Goal: Information Seeking & Learning: Check status

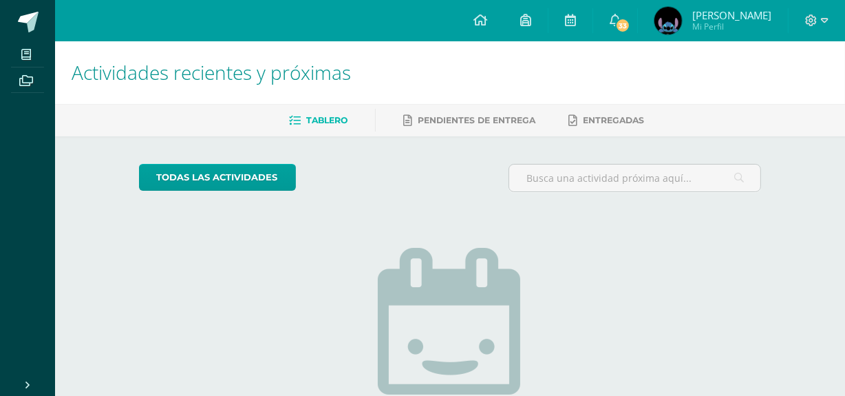
click at [672, 36] on link "Evelyn Trinidad Mi Perfil" at bounding box center [713, 20] width 150 height 41
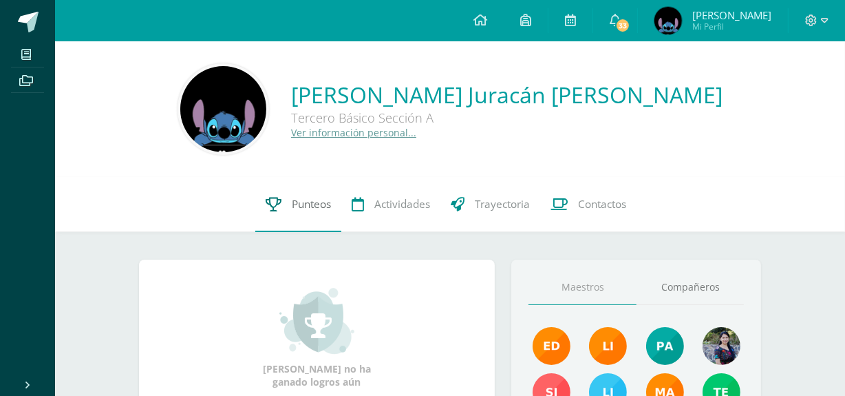
click at [287, 227] on link "Punteos" at bounding box center [298, 204] width 86 height 55
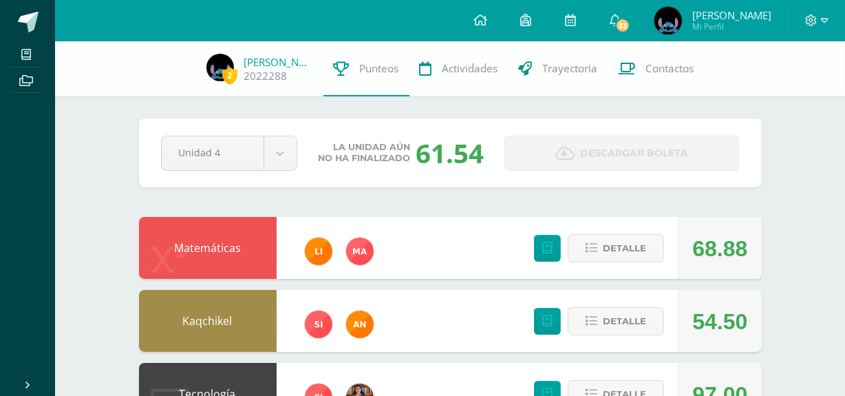
scroll to position [56, 0]
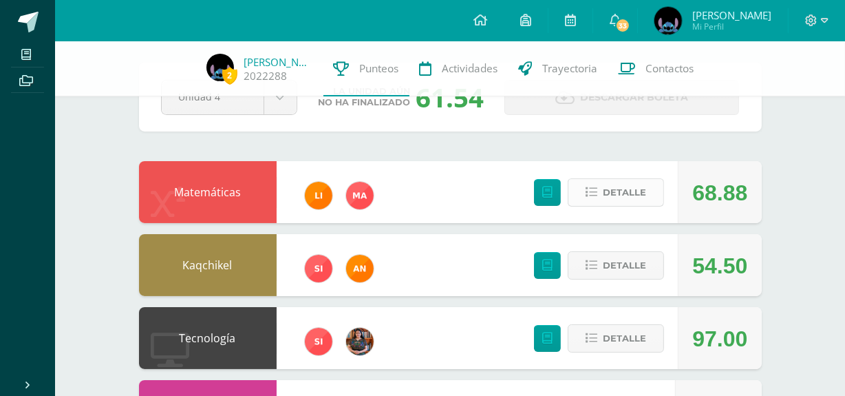
click at [597, 189] on icon at bounding box center [592, 192] width 12 height 12
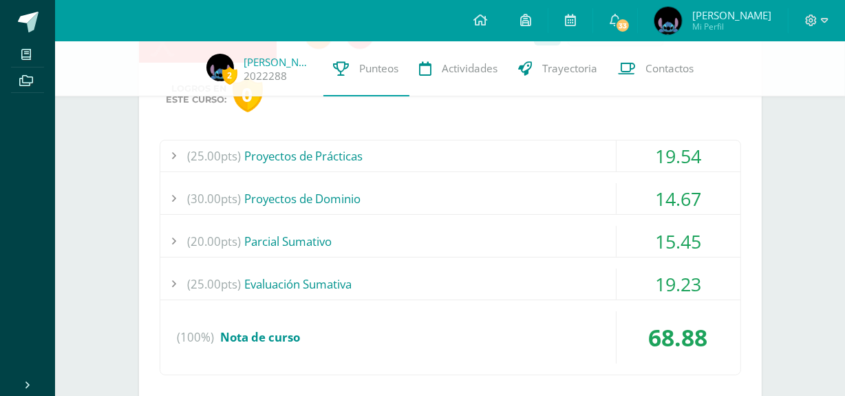
scroll to position [217, 0]
click at [537, 158] on div "(25.00pts) Proyectos de Prácticas" at bounding box center [450, 155] width 580 height 31
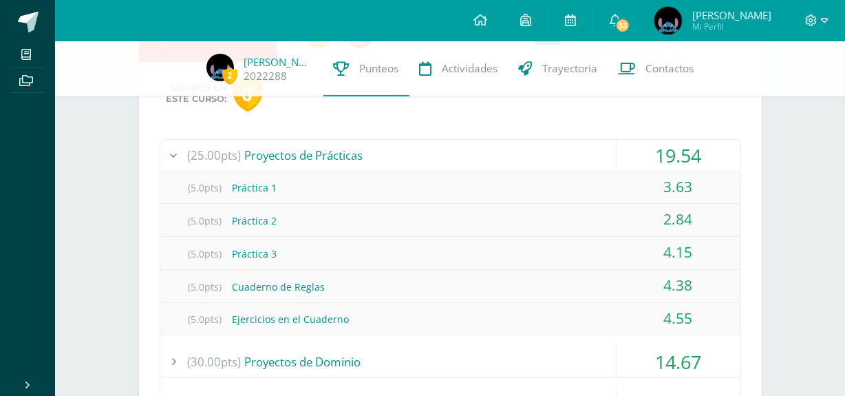
click at [537, 158] on div "(25.00pts) Proyectos de Prácticas" at bounding box center [450, 155] width 580 height 31
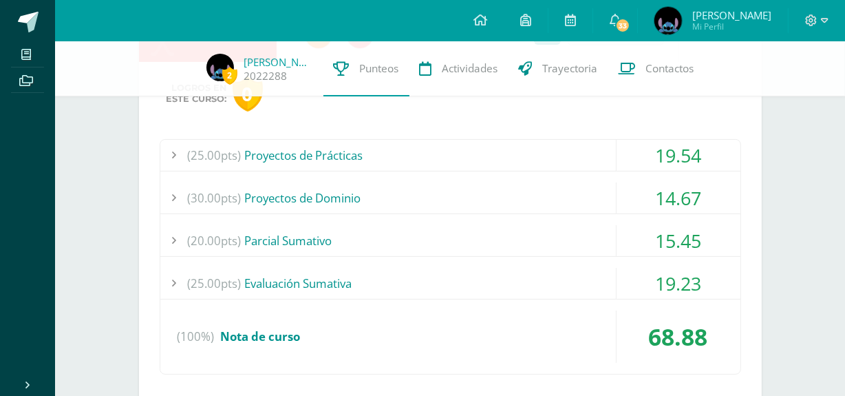
click at [538, 200] on div "(30.00pts) Proyectos de Dominio" at bounding box center [450, 197] width 580 height 31
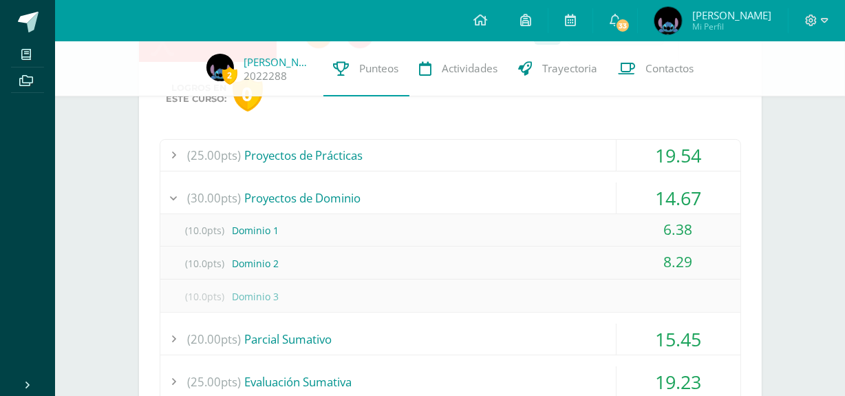
click at [538, 201] on div "(30.00pts) Proyectos de Dominio" at bounding box center [450, 197] width 580 height 31
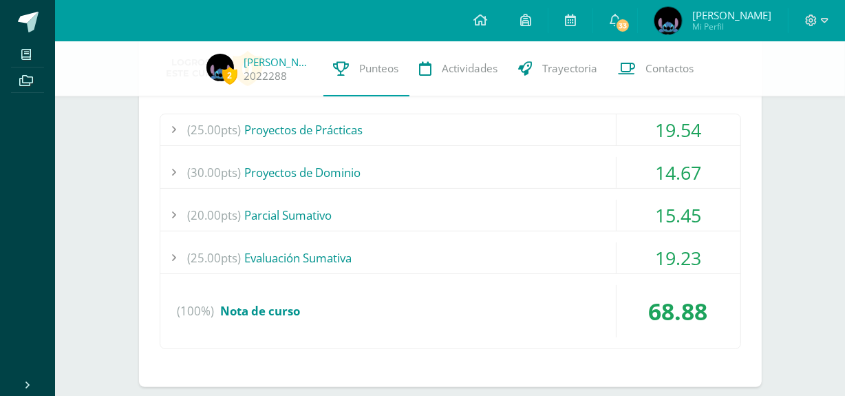
scroll to position [243, 0]
click at [538, 201] on div "(20.00pts) Parcial Sumativo" at bounding box center [450, 214] width 580 height 31
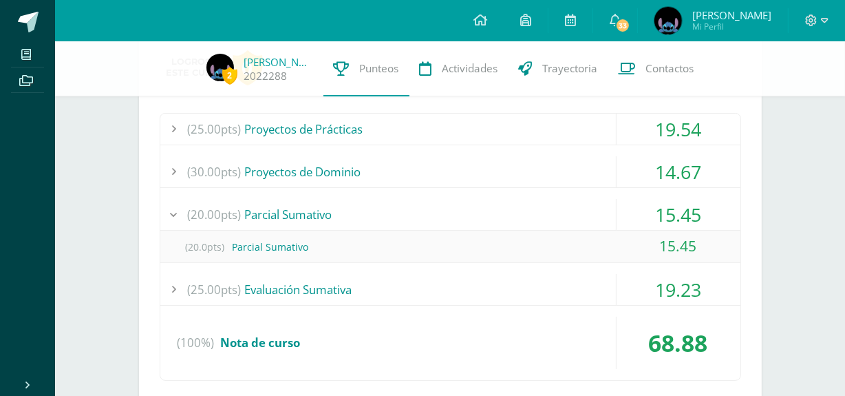
click at [538, 201] on div "(20.00pts) Parcial Sumativo" at bounding box center [450, 214] width 580 height 31
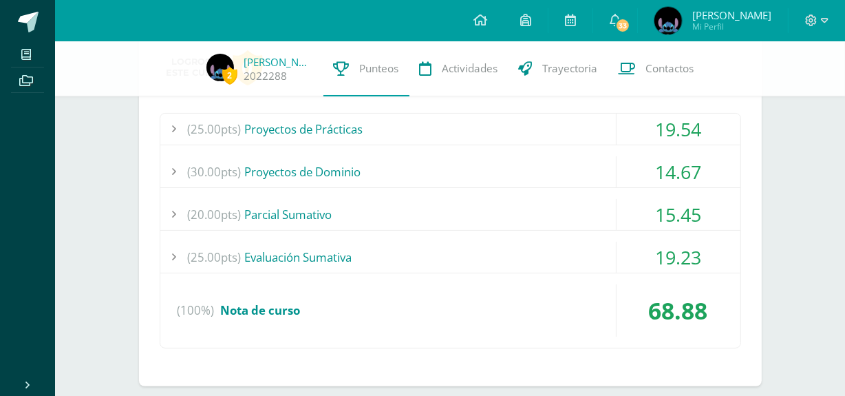
click at [542, 246] on div "(25.00pts) Evaluación Sumativa" at bounding box center [450, 257] width 580 height 31
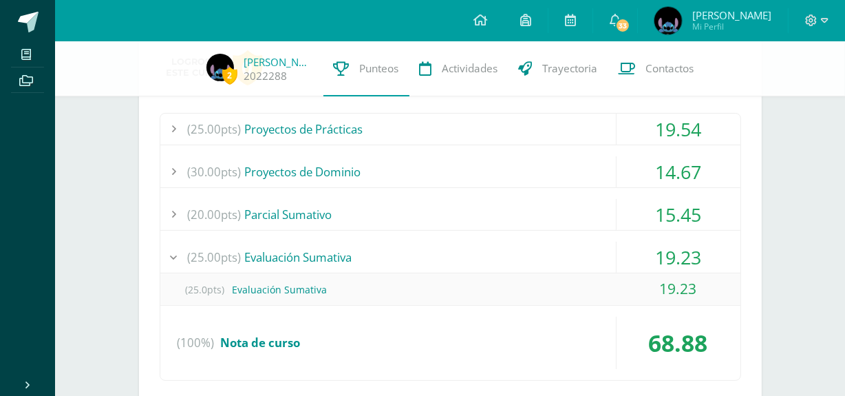
click at [542, 242] on div "(25.00pts) Evaluación Sumativa" at bounding box center [450, 257] width 580 height 31
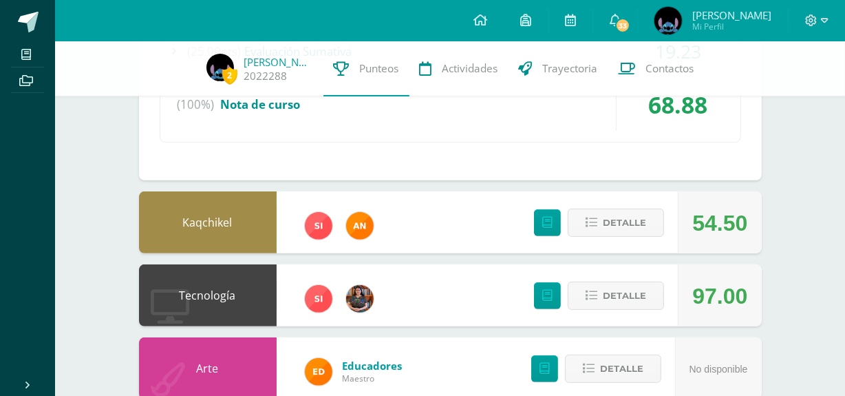
scroll to position [449, 0]
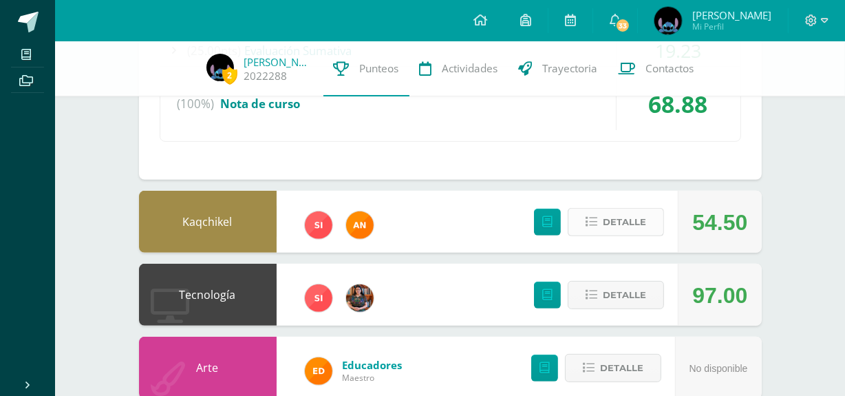
click at [601, 222] on button "Detalle" at bounding box center [616, 222] width 96 height 28
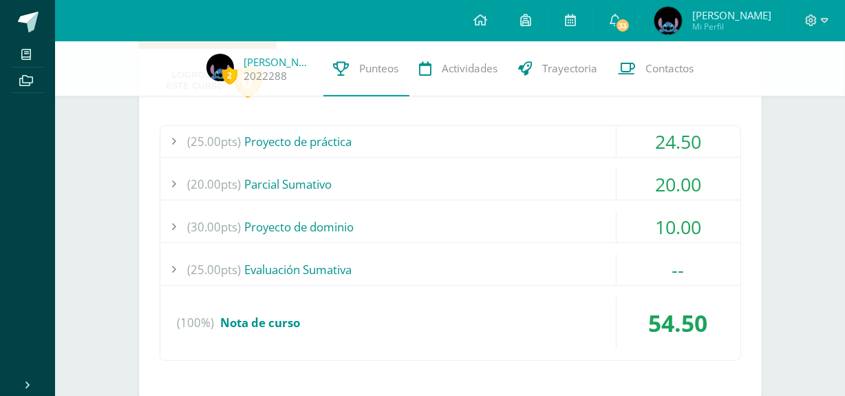
scroll to position [654, 0]
click at [537, 147] on div "(25.00pts) Proyecto de práctica" at bounding box center [450, 140] width 580 height 31
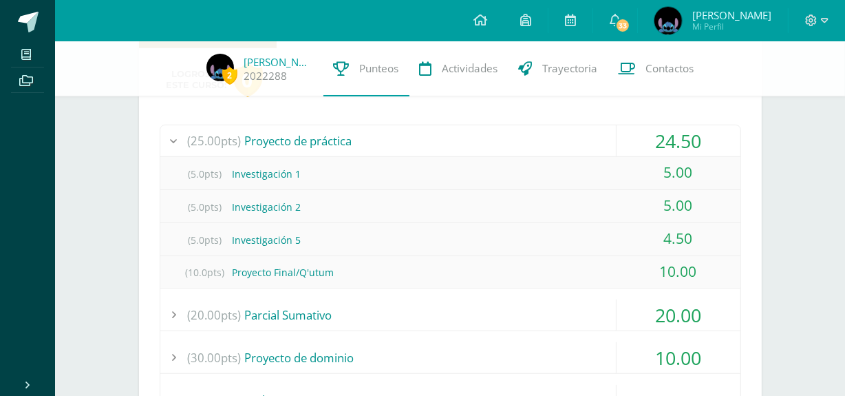
click at [537, 147] on div "(25.00pts) Proyecto de práctica" at bounding box center [450, 140] width 580 height 31
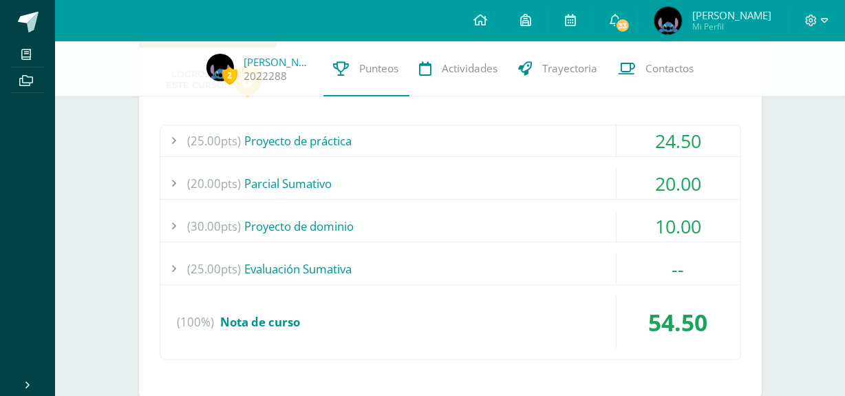
click at [551, 180] on div "(20.00pts) Parcial Sumativo" at bounding box center [450, 183] width 580 height 31
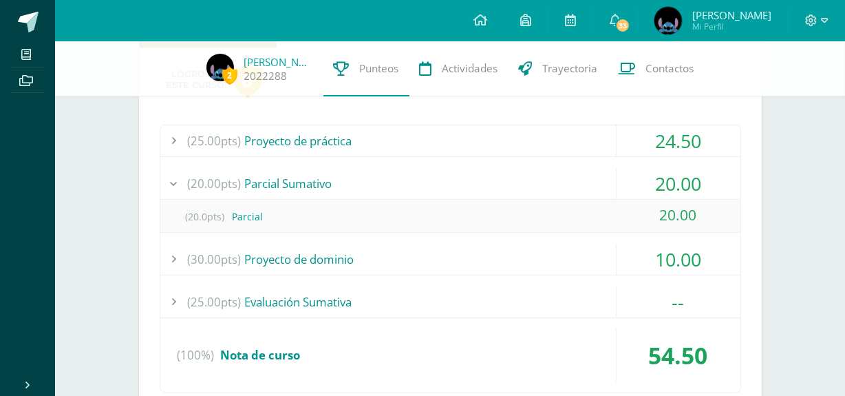
click at [551, 180] on div "(20.00pts) Parcial Sumativo" at bounding box center [450, 183] width 580 height 31
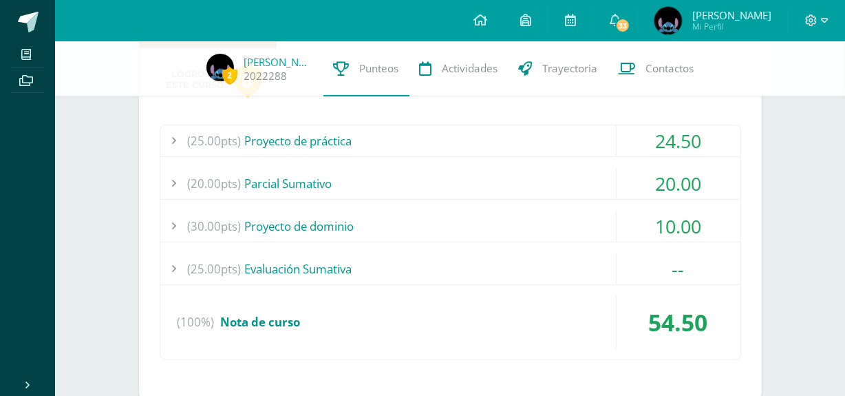
click at [564, 217] on div "(30.00pts) Proyecto de dominio" at bounding box center [450, 226] width 580 height 31
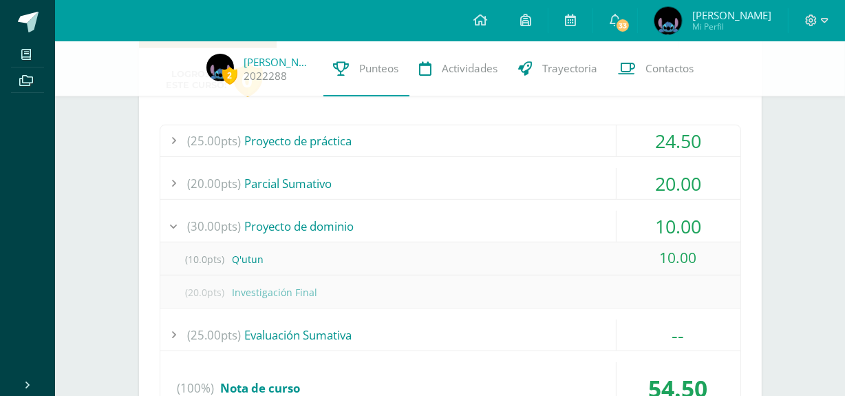
click at [561, 215] on div "(30.00pts) Proyecto de dominio" at bounding box center [450, 226] width 580 height 31
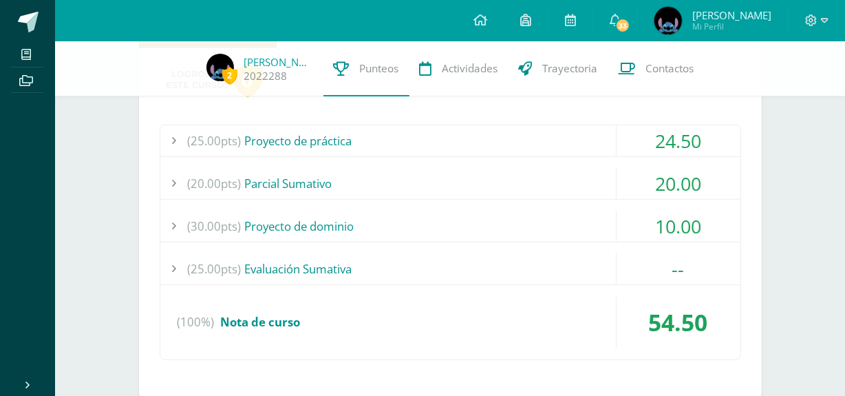
click at [579, 263] on div "(25.00pts) Evaluación Sumativa" at bounding box center [450, 268] width 580 height 31
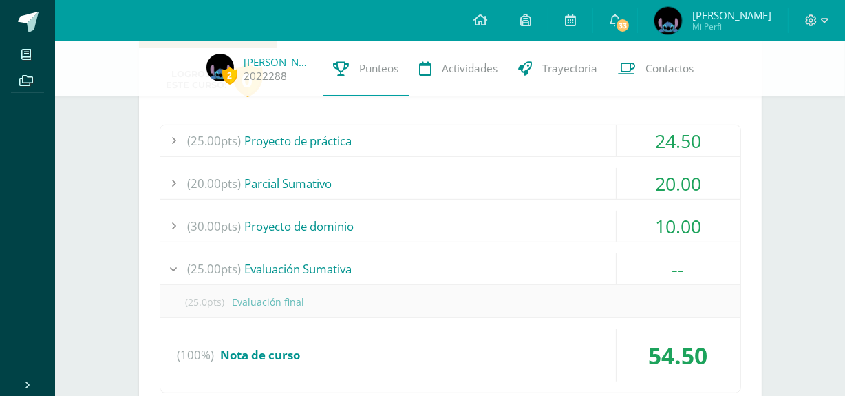
click at [579, 263] on div "(25.00pts) Evaluación Sumativa" at bounding box center [450, 268] width 580 height 31
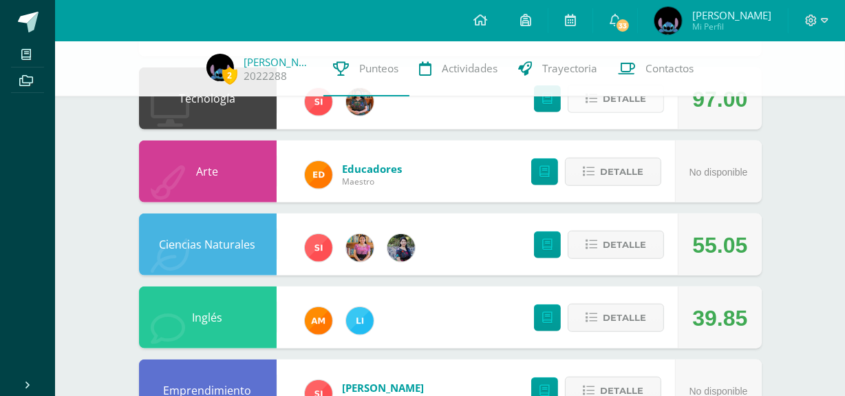
scroll to position [998, 0]
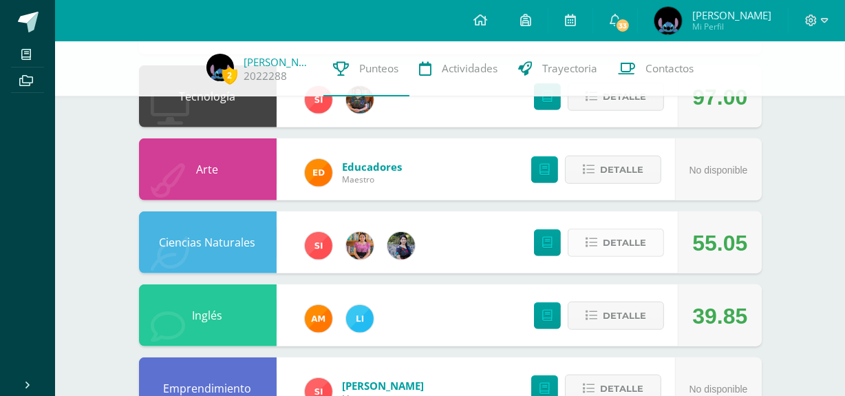
click at [625, 242] on span "Detalle" at bounding box center [624, 242] width 43 height 25
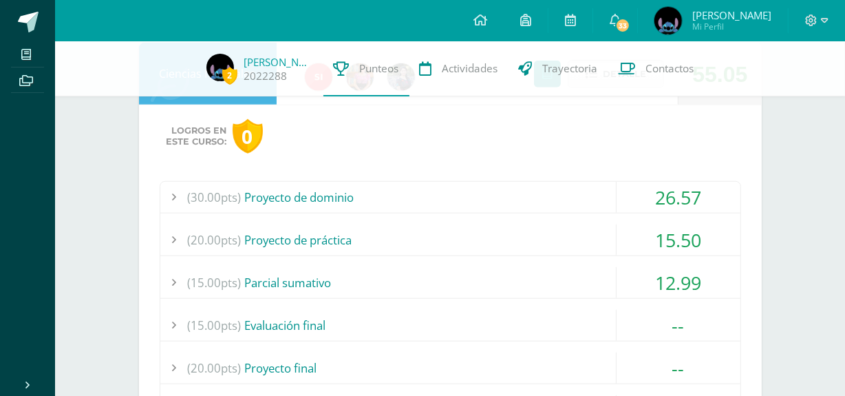
scroll to position [1167, 0]
click at [575, 197] on div "(30.00pts) Proyecto de dominio" at bounding box center [450, 196] width 580 height 31
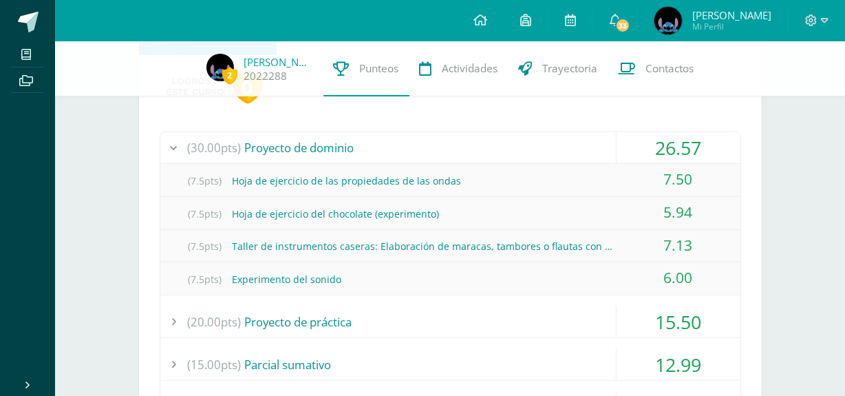
scroll to position [1218, 0]
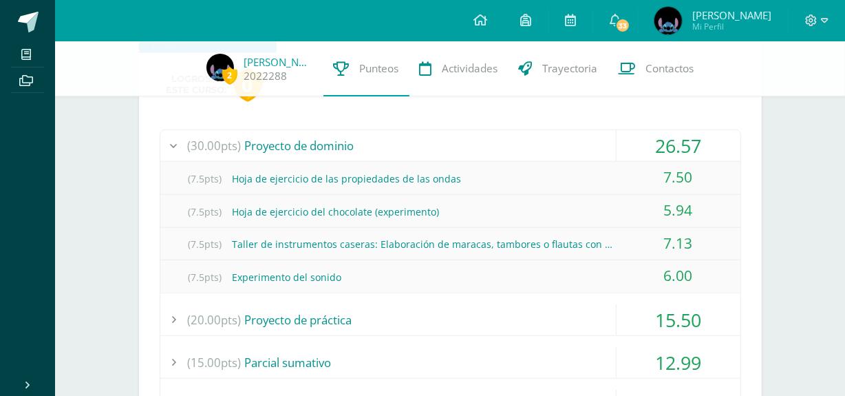
click at [570, 137] on div "(30.00pts) Proyecto de dominio" at bounding box center [450, 145] width 580 height 31
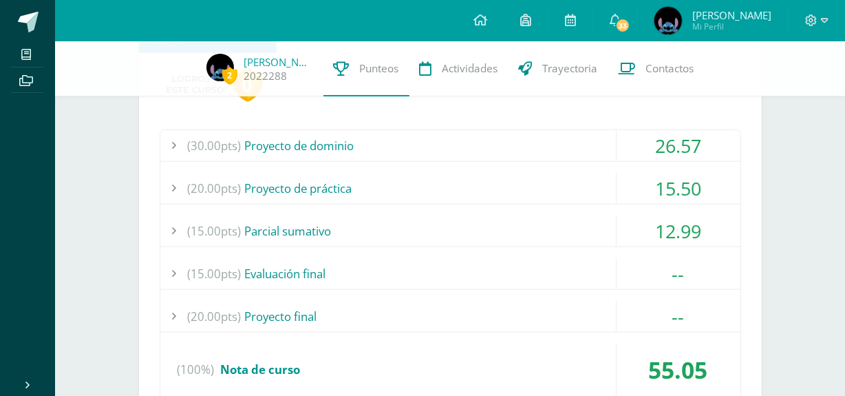
click at [562, 185] on div "(20.00pts) Proyecto de práctica" at bounding box center [450, 188] width 580 height 31
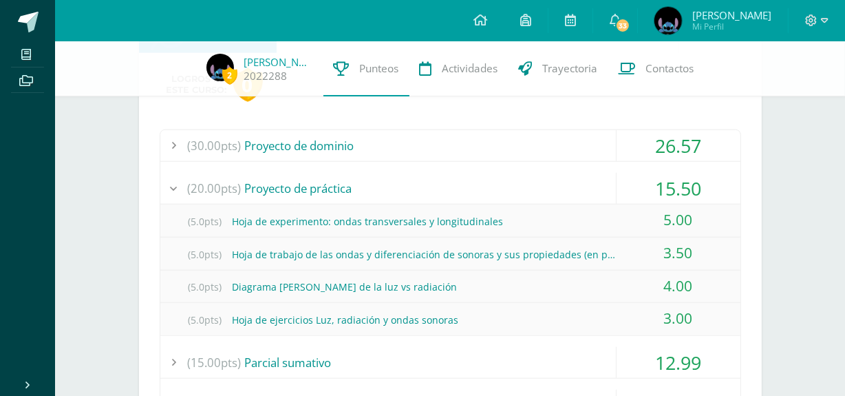
click at [562, 185] on div "(20.00pts) Proyecto de práctica" at bounding box center [450, 188] width 580 height 31
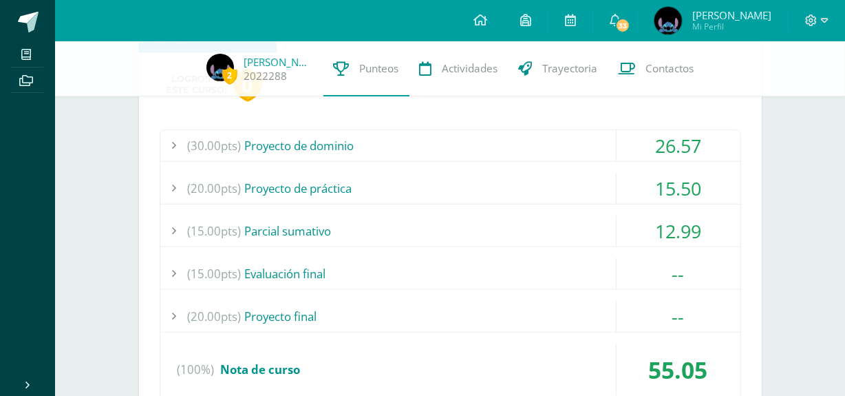
click at [567, 228] on div "(15.00pts) Parcial sumativo" at bounding box center [450, 230] width 580 height 31
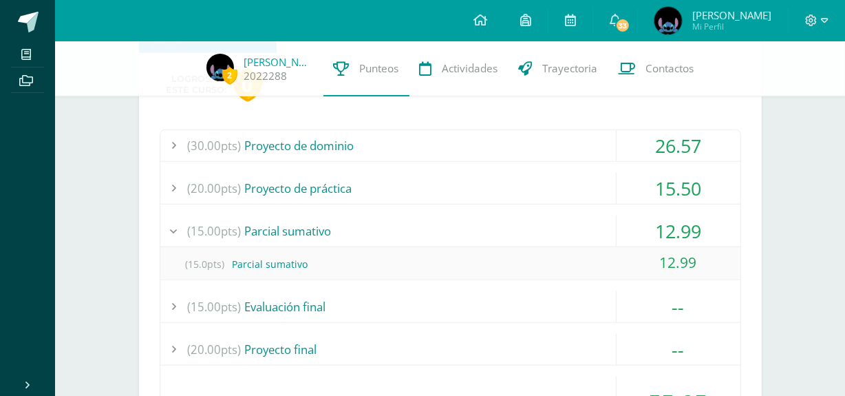
click at [567, 228] on div "(15.00pts) Parcial sumativo" at bounding box center [450, 230] width 580 height 31
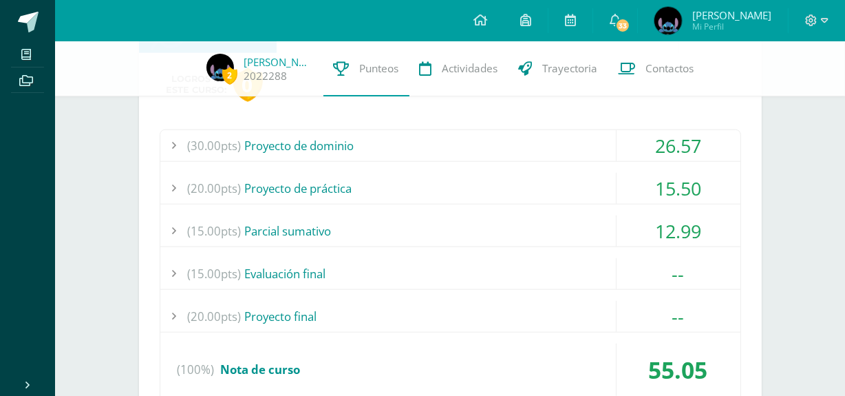
click at [572, 268] on div "(15.00pts) Evaluación final" at bounding box center [450, 273] width 580 height 31
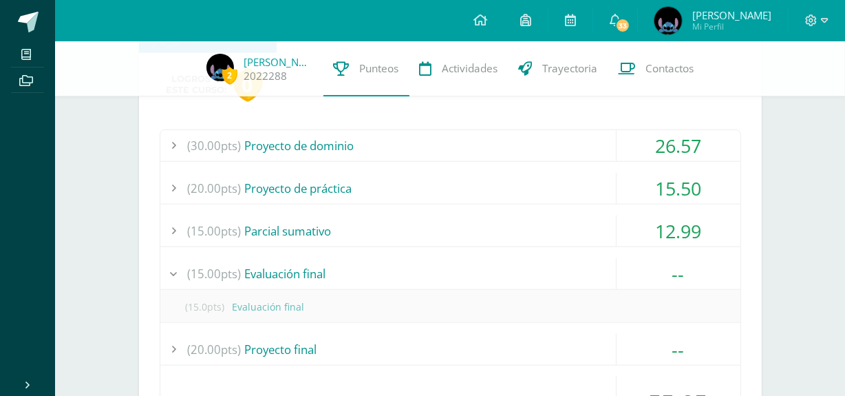
click at [572, 268] on div "(15.00pts) Evaluación final" at bounding box center [450, 273] width 580 height 31
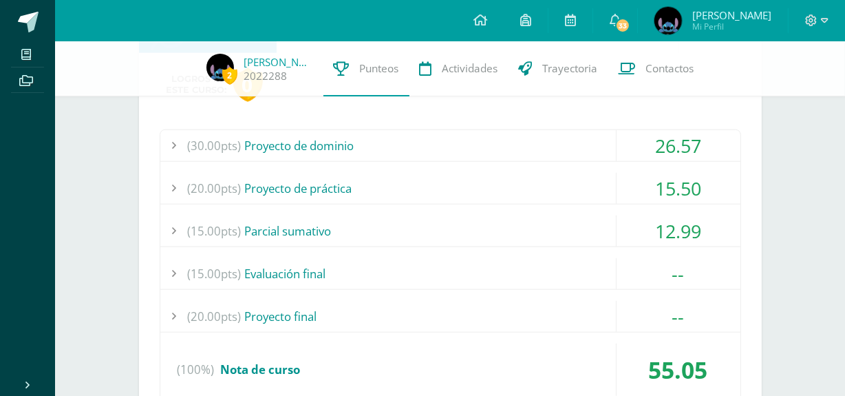
click at [580, 312] on div "(20.00pts) Proyecto final" at bounding box center [450, 316] width 580 height 31
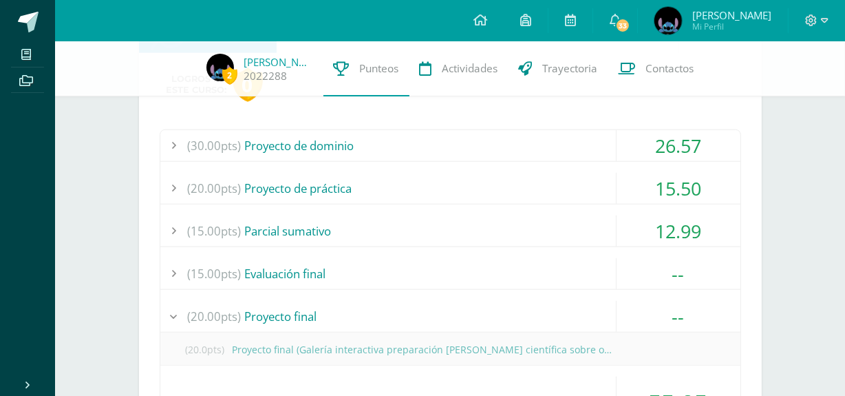
click at [580, 312] on div "(20.00pts) Proyecto final" at bounding box center [450, 316] width 580 height 31
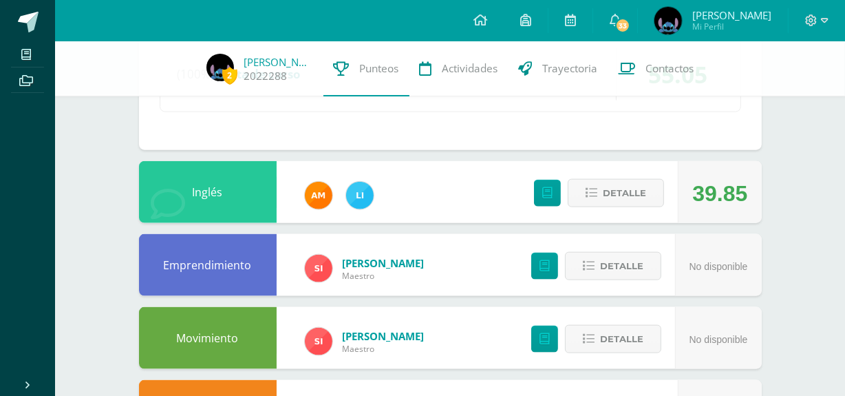
scroll to position [1518, 0]
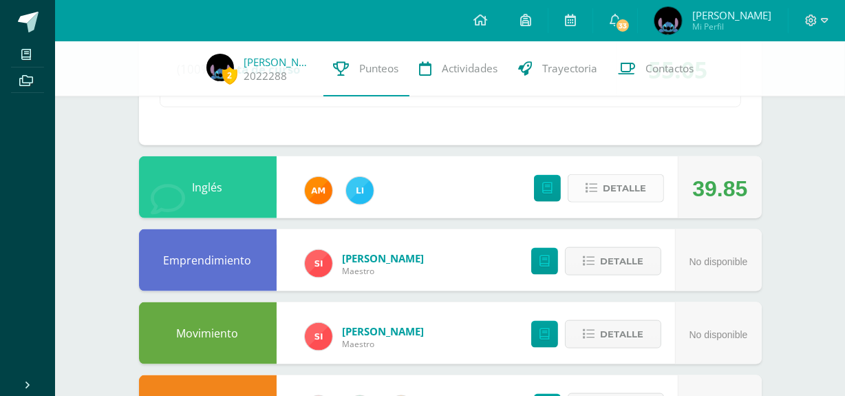
click at [599, 186] on button "Detalle" at bounding box center [616, 188] width 96 height 28
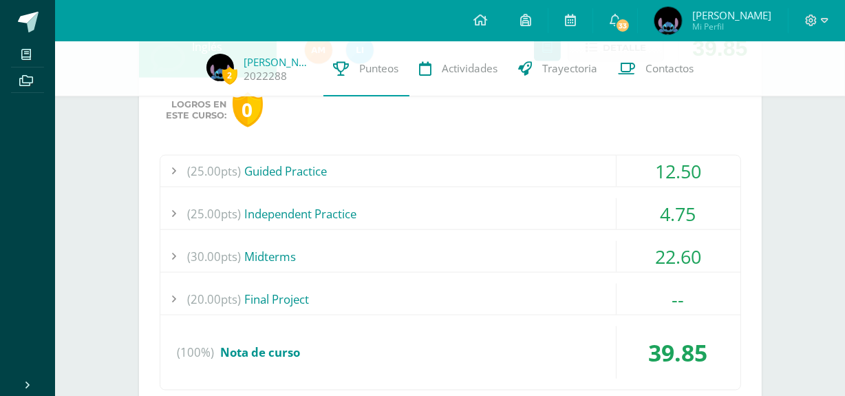
scroll to position [1678, 0]
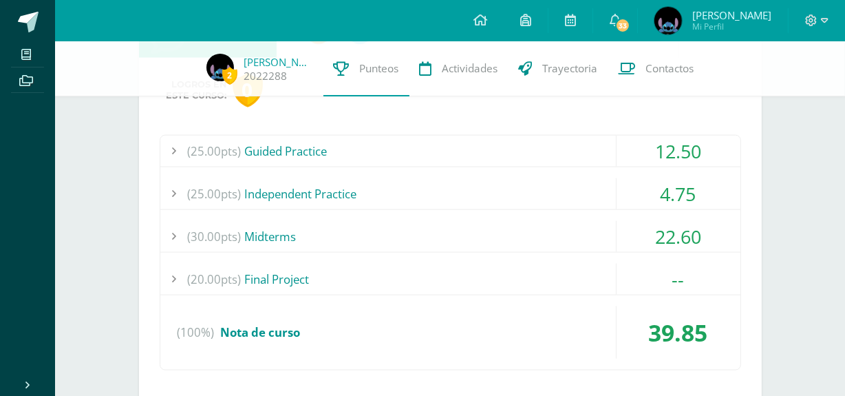
click at [566, 161] on div "(25.00pts) Guided Practice" at bounding box center [450, 151] width 580 height 31
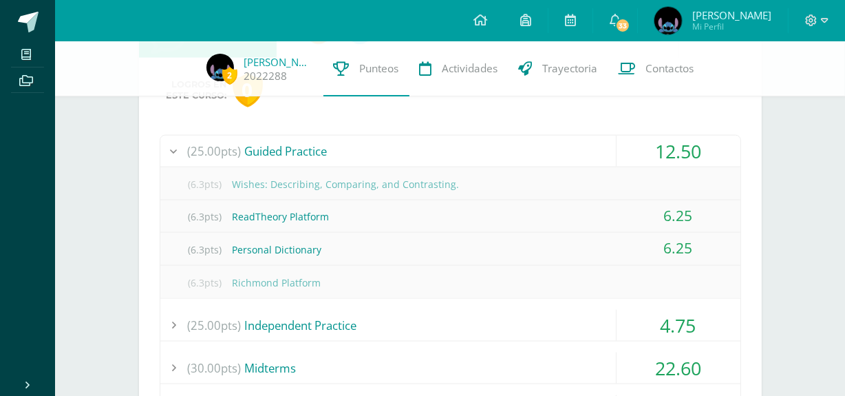
click at [566, 161] on div "(25.00pts) Guided Practice" at bounding box center [450, 151] width 580 height 31
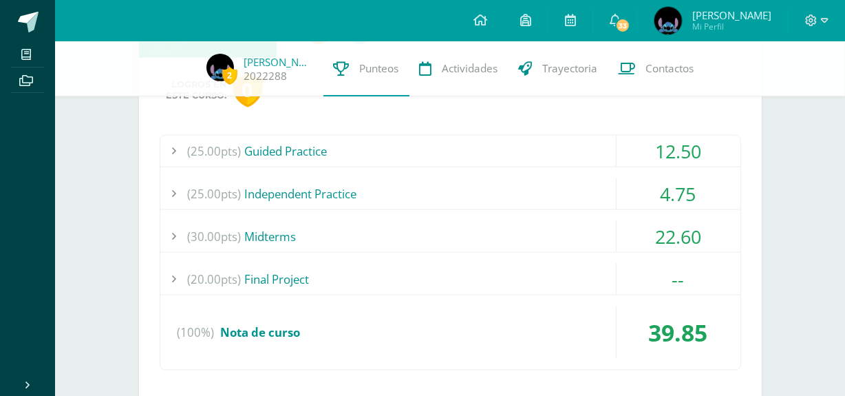
click at [566, 161] on div "(25.00pts) Guided Practice" at bounding box center [450, 151] width 580 height 31
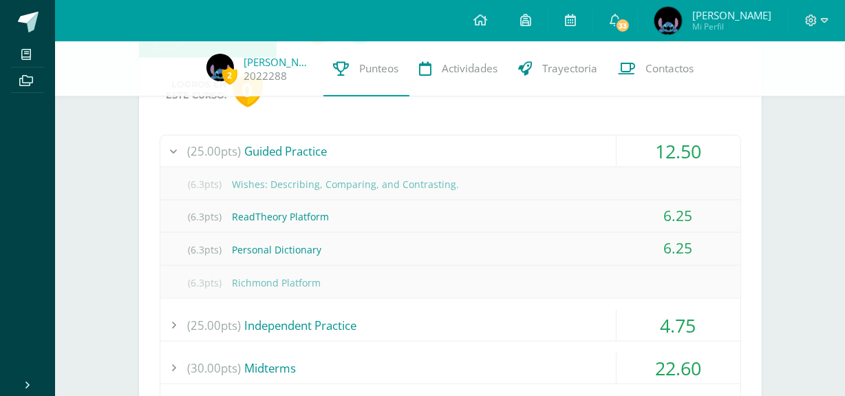
click at [566, 161] on div "(25.00pts) Guided Practice" at bounding box center [450, 151] width 580 height 31
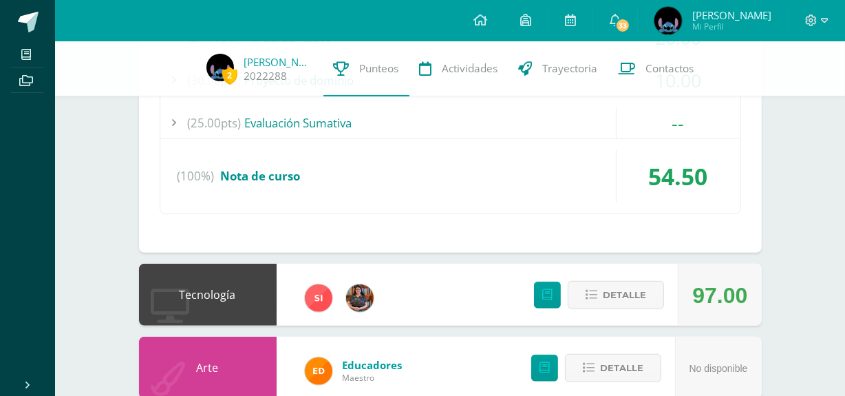
scroll to position [799, 0]
click at [625, 284] on span "Detalle" at bounding box center [624, 295] width 43 height 25
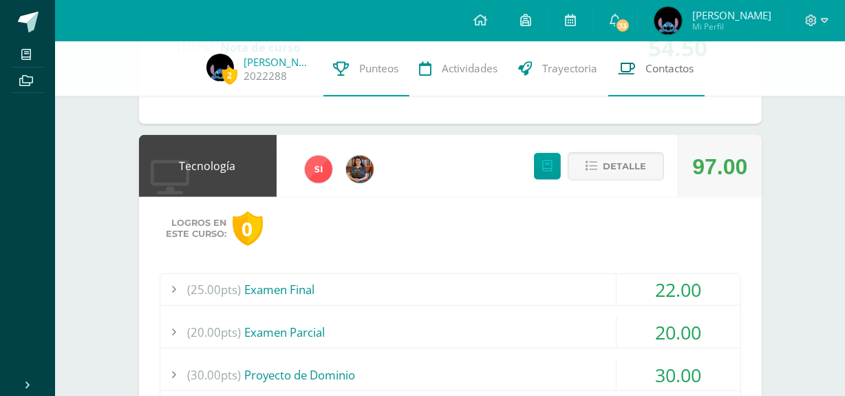
scroll to position [934, 0]
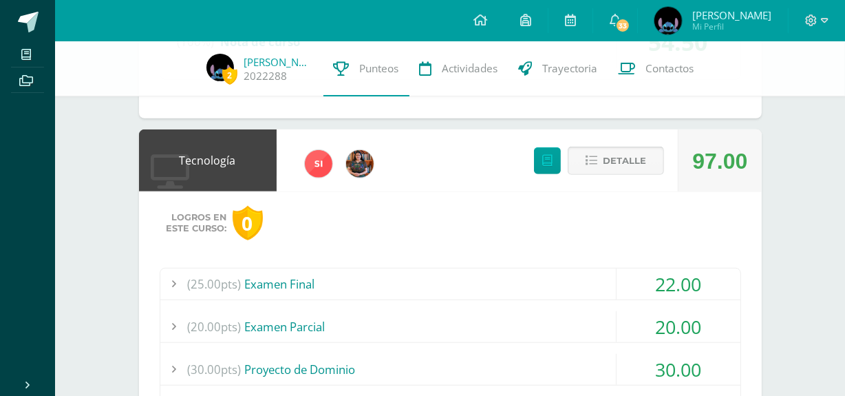
click at [642, 159] on span "Detalle" at bounding box center [624, 160] width 43 height 25
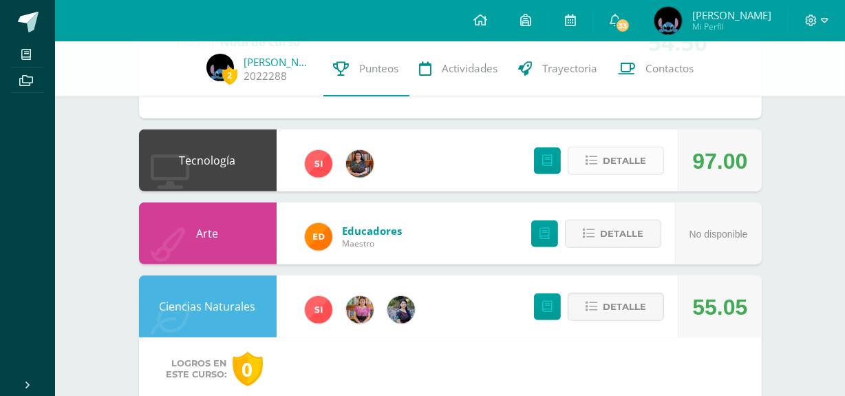
click at [642, 159] on span "Detalle" at bounding box center [624, 160] width 43 height 25
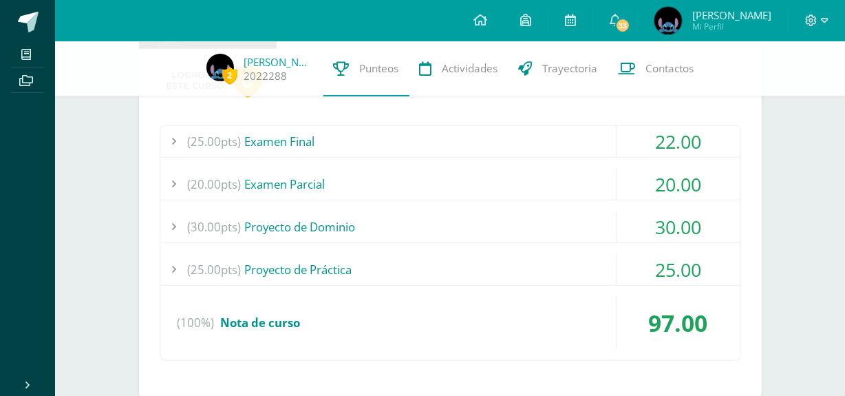
scroll to position [1078, 0]
click at [557, 148] on div "(25.00pts) Examen Final" at bounding box center [450, 140] width 580 height 31
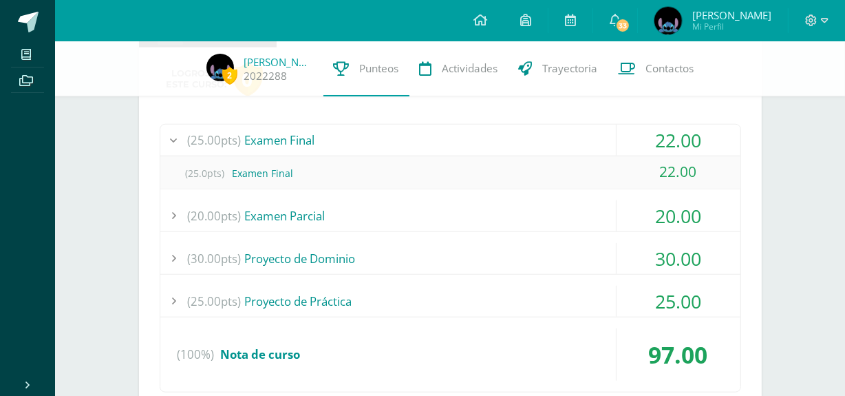
click at [557, 148] on div "(25.00pts) Examen Final" at bounding box center [450, 140] width 580 height 31
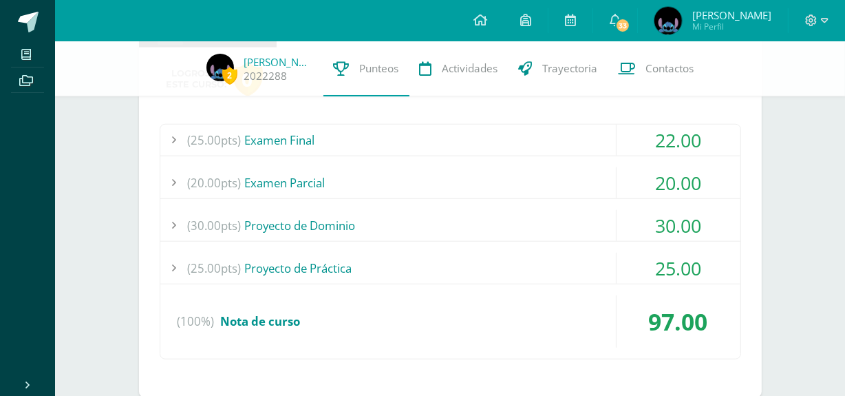
click at [555, 137] on div "(25.00pts) Examen Final" at bounding box center [450, 140] width 580 height 31
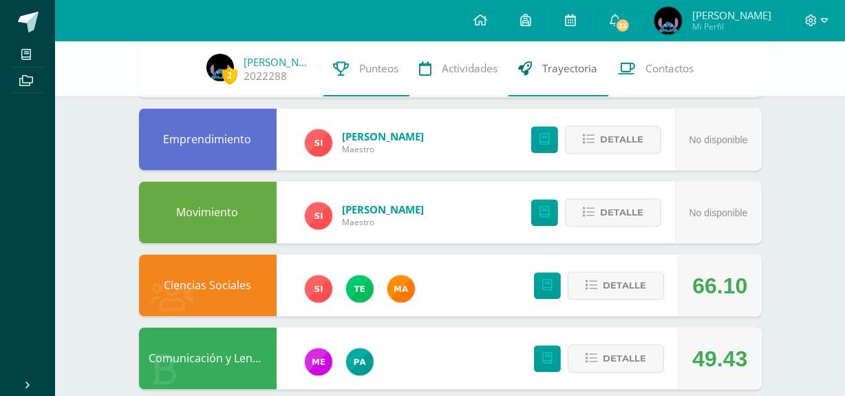
scroll to position [2389, 0]
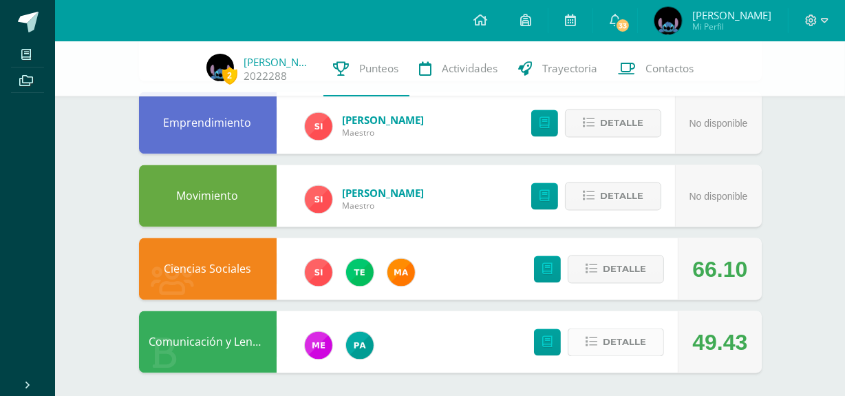
click at [618, 345] on span "Detalle" at bounding box center [624, 341] width 43 height 25
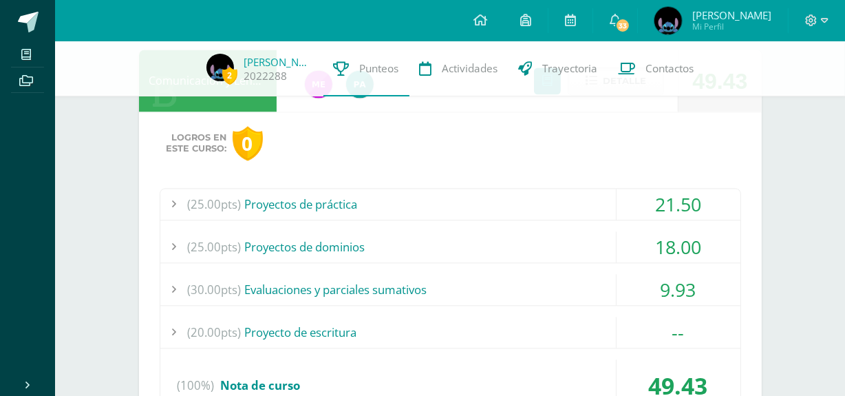
scroll to position [2661, 0]
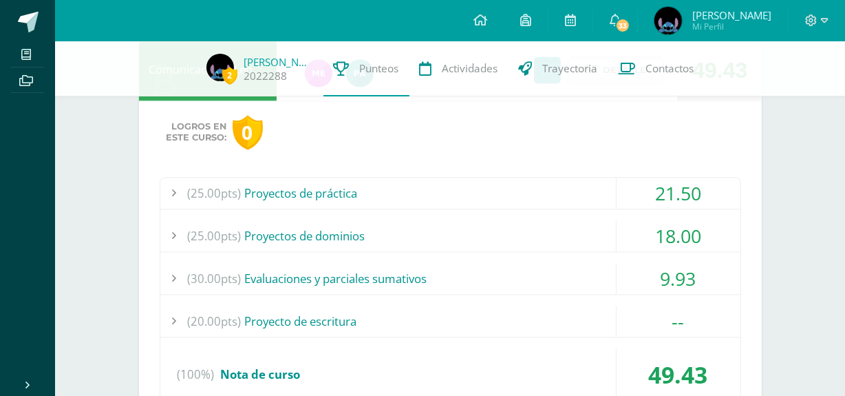
click at [569, 187] on div "(25.00pts) Proyectos de práctica" at bounding box center [450, 193] width 580 height 31
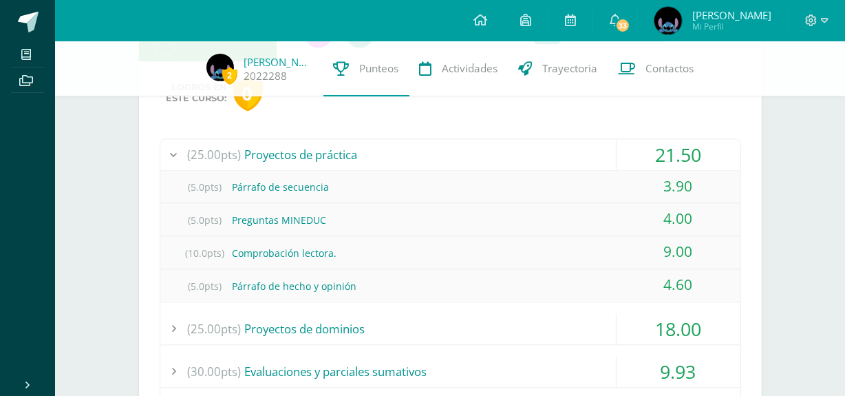
scroll to position [2668, 0]
click at [572, 144] on div "(25.00pts) Proyectos de práctica" at bounding box center [450, 153] width 580 height 31
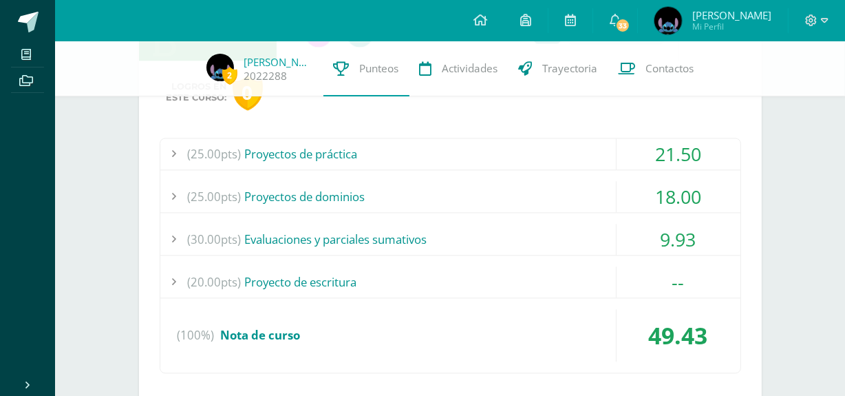
click at [564, 197] on div "(25.00pts) Proyectos de dominios" at bounding box center [450, 196] width 580 height 31
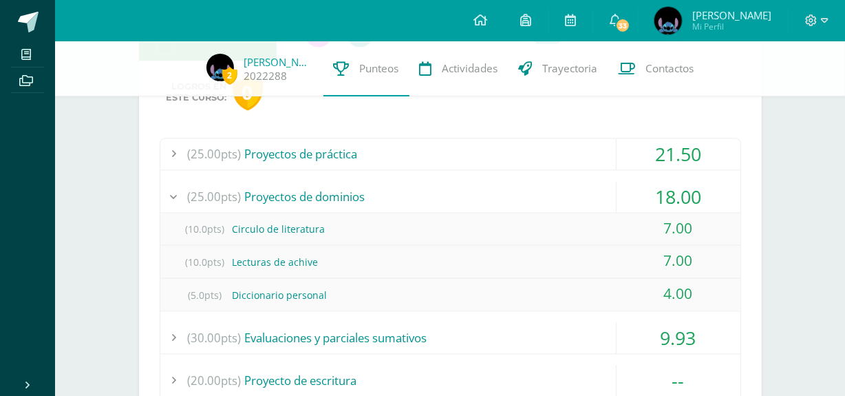
click at [564, 197] on div "(25.00pts) Proyectos de dominios" at bounding box center [450, 196] width 580 height 31
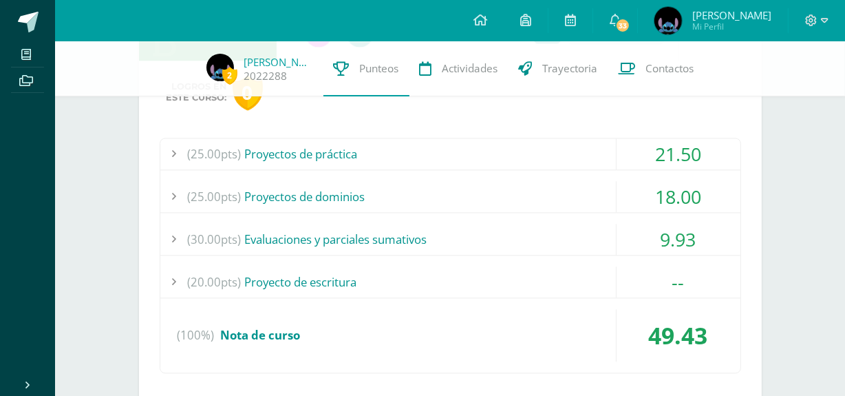
click at [564, 153] on div "(25.00pts) Proyectos de práctica" at bounding box center [450, 153] width 580 height 31
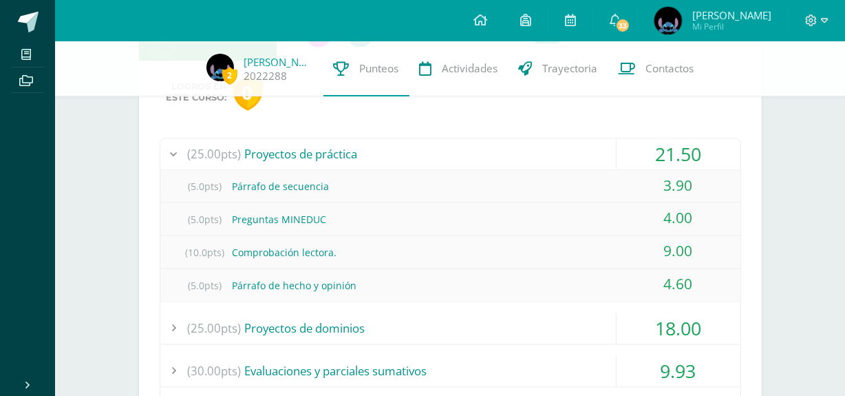
click at [532, 156] on div "(25.00pts) Proyectos de práctica" at bounding box center [450, 153] width 580 height 31
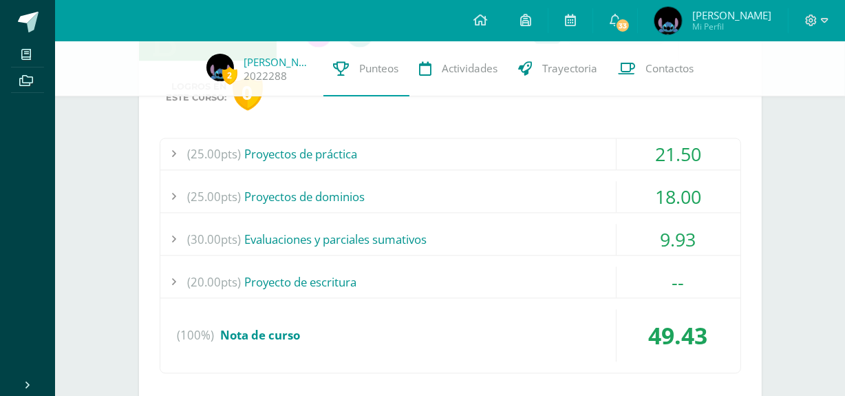
click at [544, 197] on div "(25.00pts) Proyectos de dominios" at bounding box center [450, 196] width 580 height 31
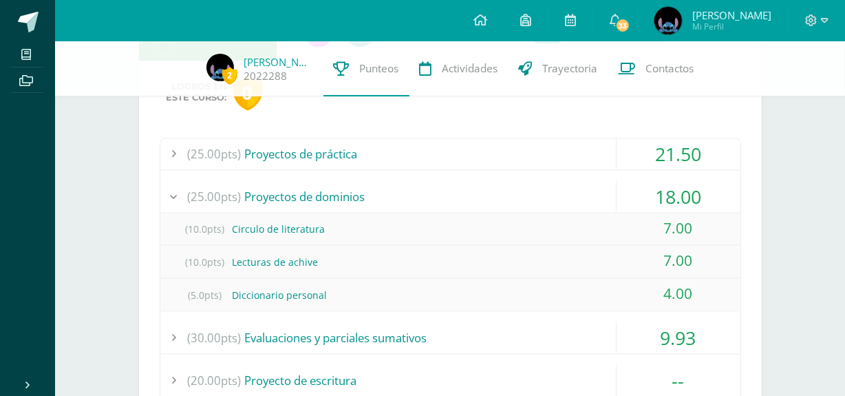
click at [544, 197] on div "(25.00pts) Proyectos de dominios" at bounding box center [450, 196] width 580 height 31
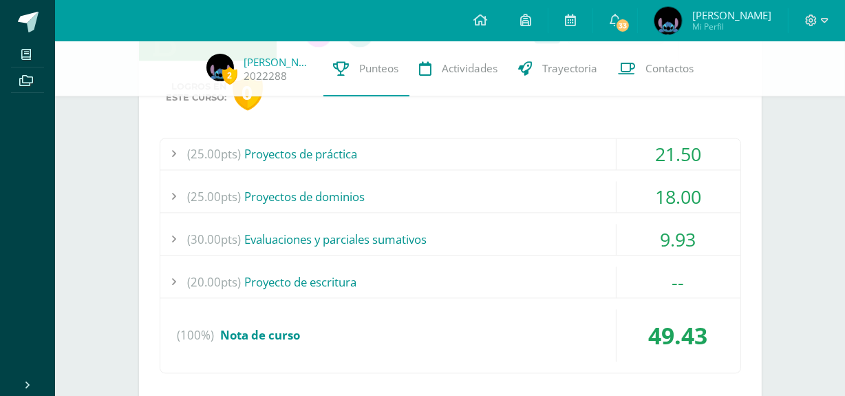
click at [548, 229] on div "(30.00pts) Evaluaciones y parciales sumativos" at bounding box center [450, 239] width 580 height 31
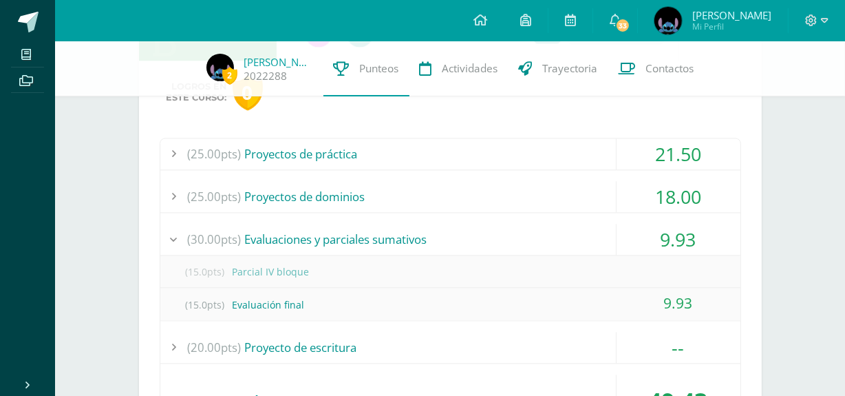
click at [548, 229] on div "(30.00pts) Evaluaciones y parciales sumativos" at bounding box center [450, 239] width 580 height 31
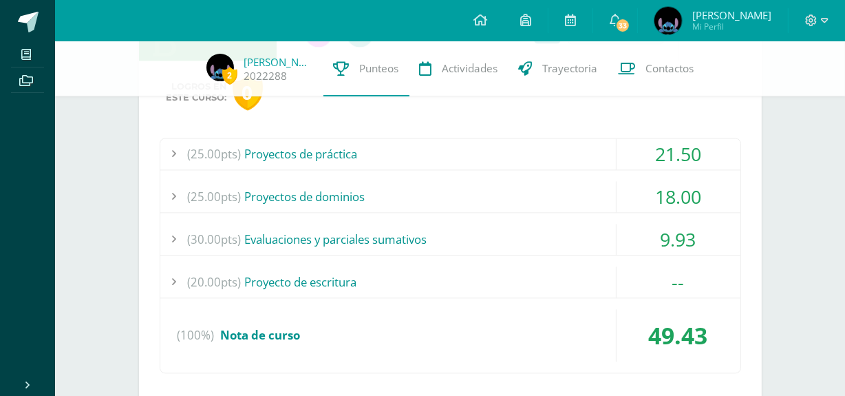
click at [548, 229] on div "(30.00pts) Evaluaciones y parciales sumativos" at bounding box center [450, 239] width 580 height 31
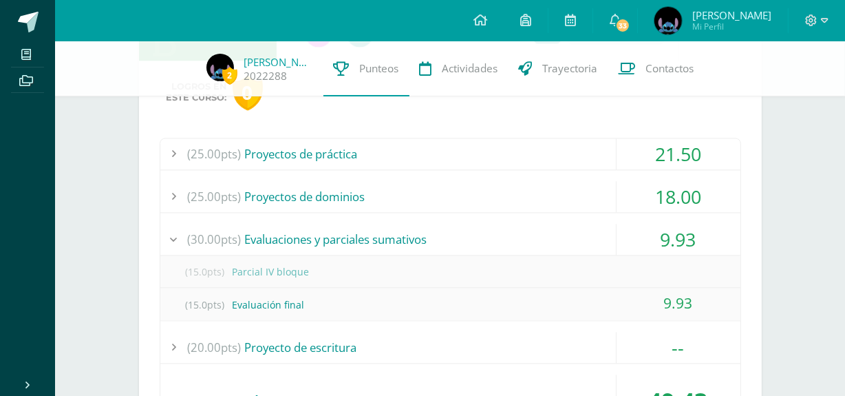
click at [548, 229] on div "(30.00pts) Evaluaciones y parciales sumativos" at bounding box center [450, 239] width 580 height 31
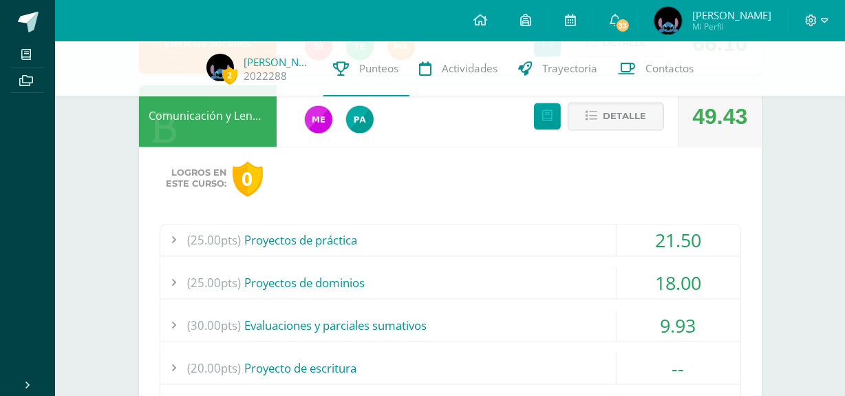
scroll to position [2580, 0]
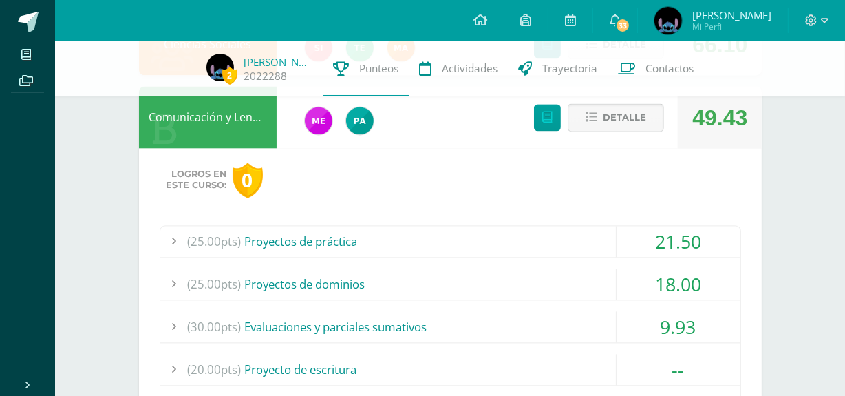
click at [625, 116] on span "Detalle" at bounding box center [624, 117] width 43 height 25
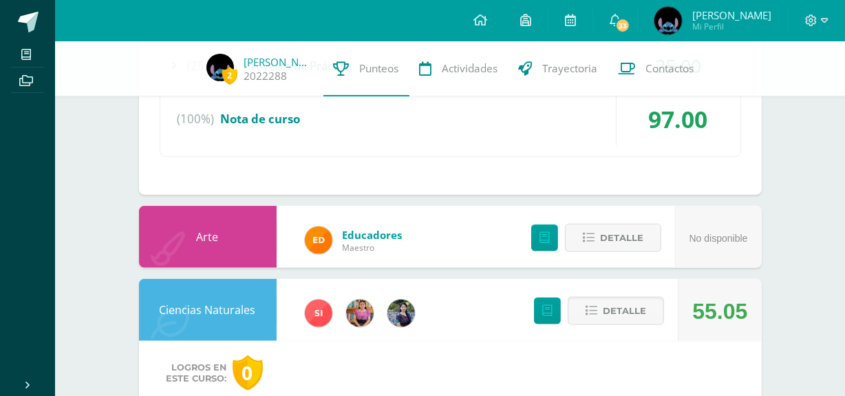
scroll to position [1280, 0]
click at [619, 313] on span "Detalle" at bounding box center [624, 310] width 43 height 25
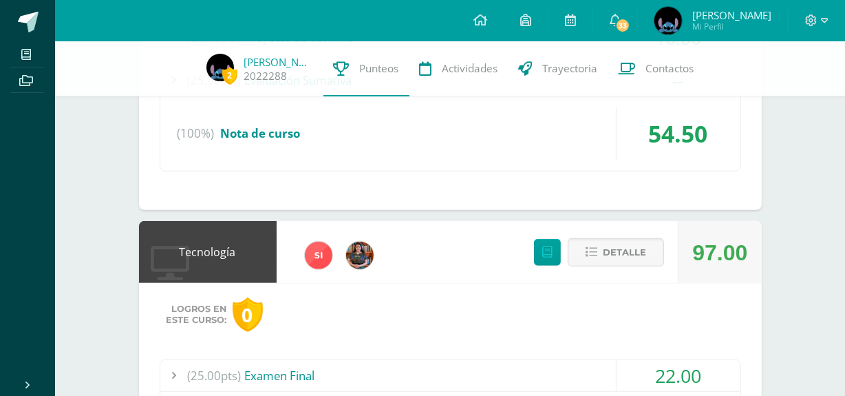
scroll to position [838, 0]
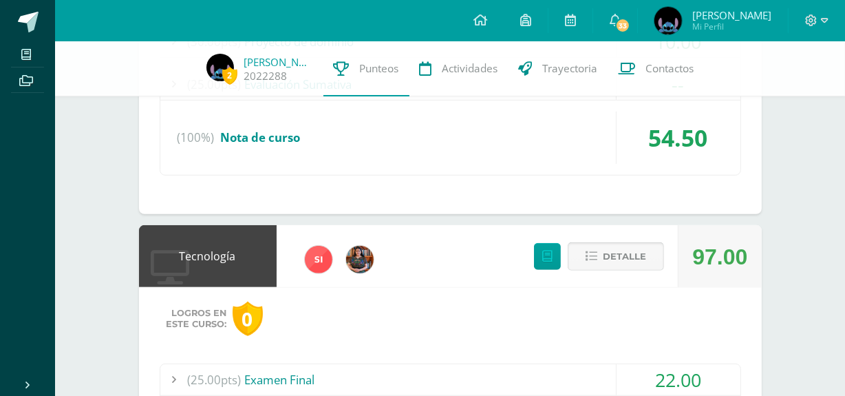
click at [614, 253] on span "Detalle" at bounding box center [624, 256] width 43 height 25
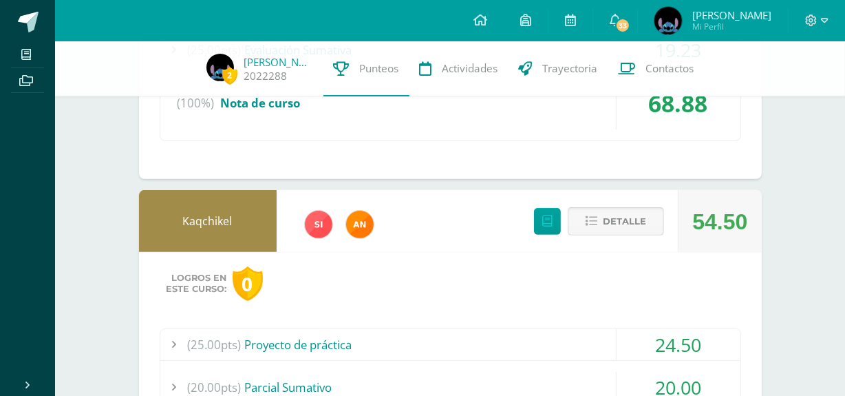
click at [619, 222] on span "Detalle" at bounding box center [624, 220] width 43 height 25
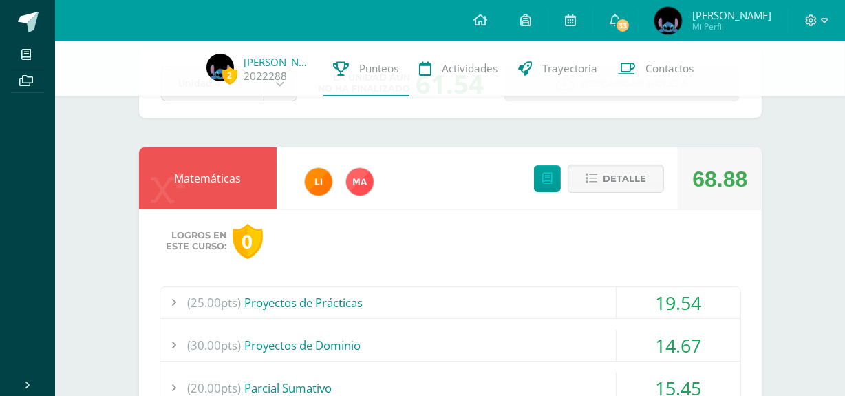
scroll to position [69, 0]
click at [611, 160] on div "Detalle" at bounding box center [595, 179] width 164 height 62
click at [617, 173] on span "Detalle" at bounding box center [624, 179] width 43 height 25
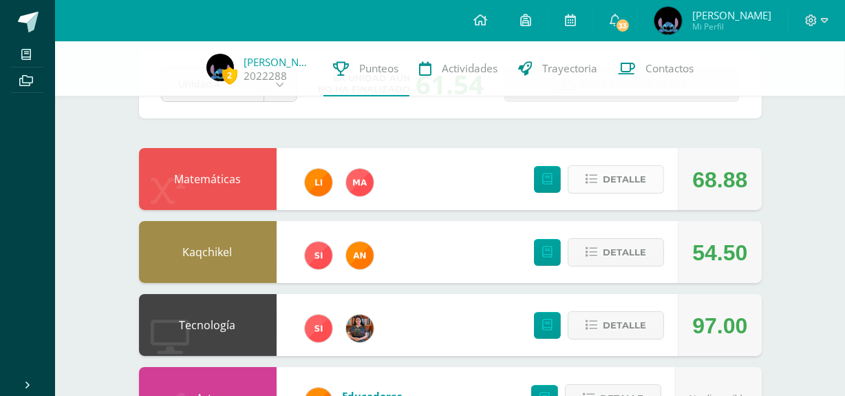
scroll to position [0, 0]
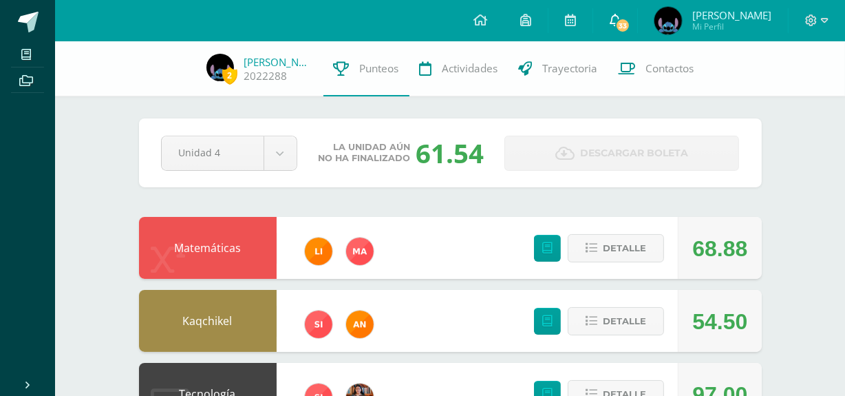
click at [625, 30] on span "33" at bounding box center [622, 25] width 15 height 15
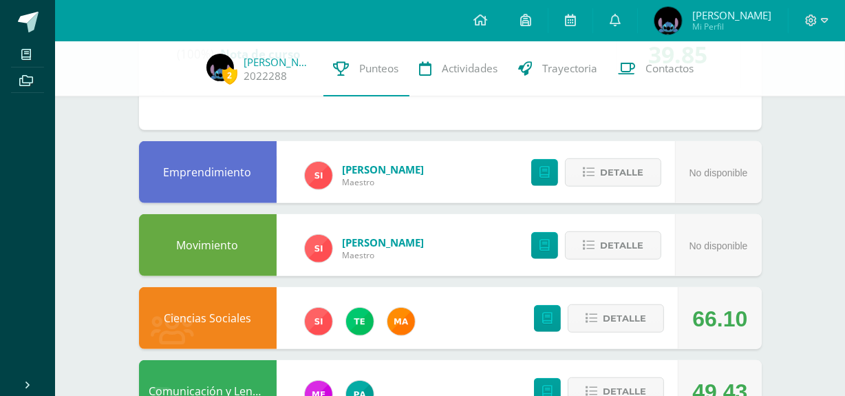
scroll to position [916, 0]
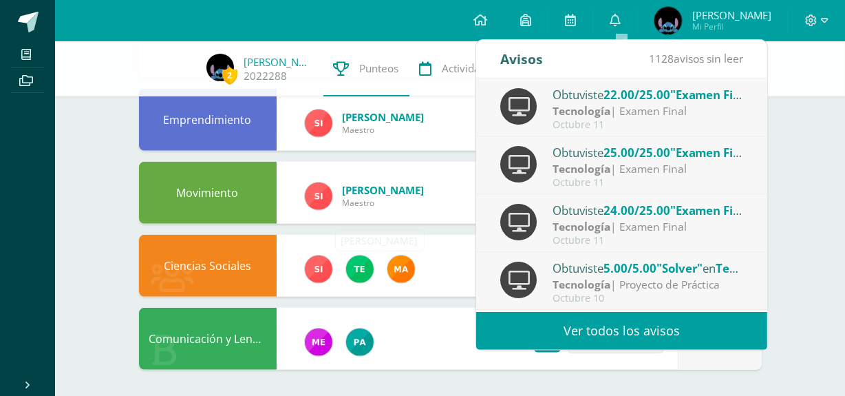
click at [346, 263] on link at bounding box center [360, 269] width 28 height 28
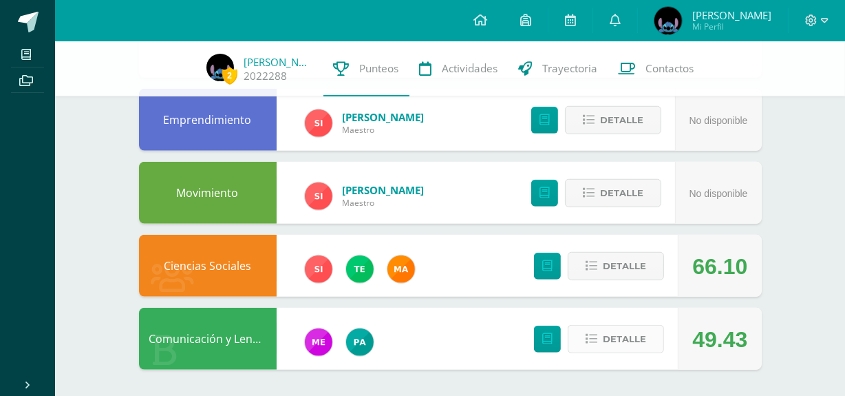
click at [596, 333] on icon at bounding box center [592, 339] width 12 height 12
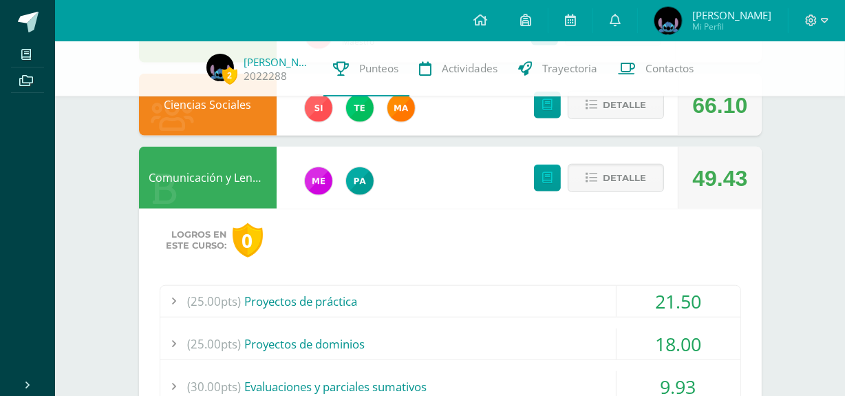
scroll to position [1076, 0]
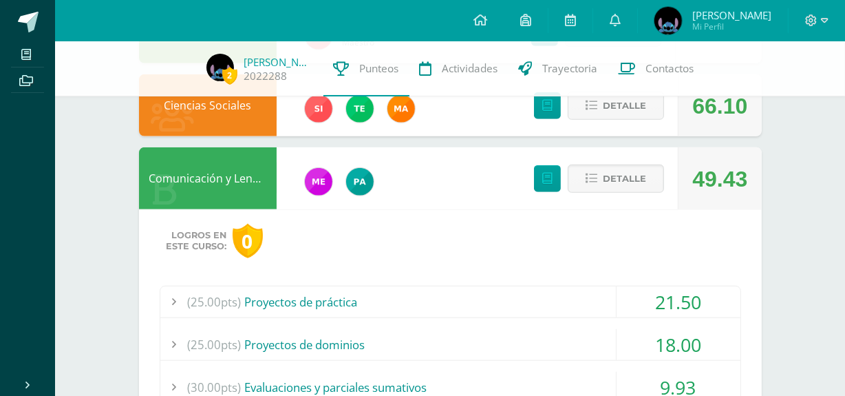
click at [406, 301] on div "(25.00pts) Proyectos de práctica" at bounding box center [450, 301] width 580 height 31
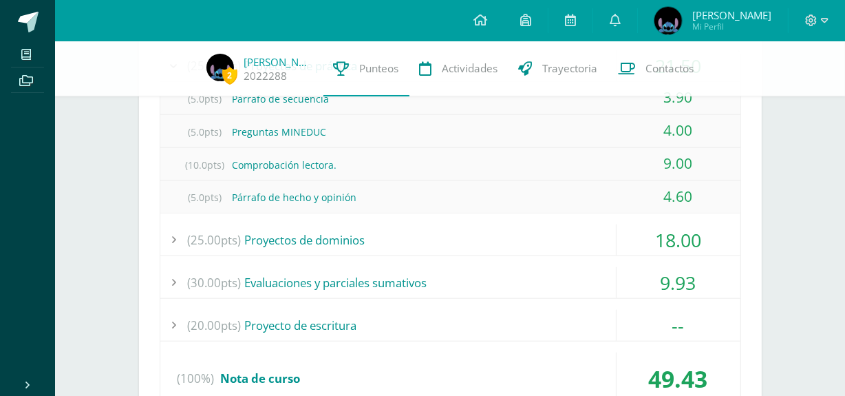
scroll to position [1314, 0]
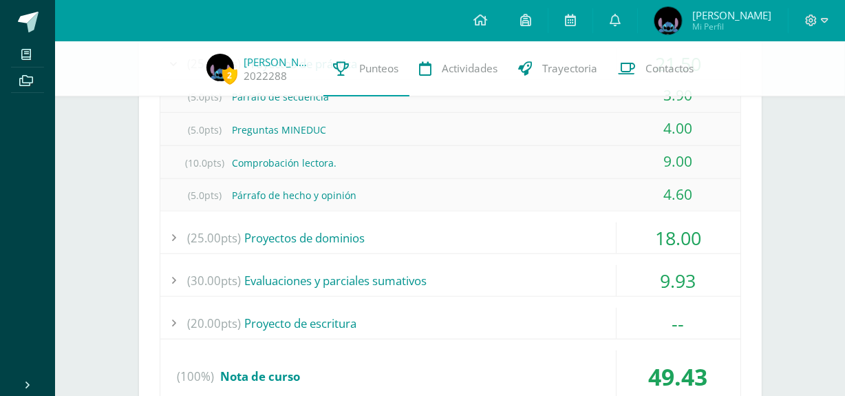
click at [406, 279] on div "(30.00pts) Evaluaciones y parciales sumativos" at bounding box center [450, 280] width 580 height 31
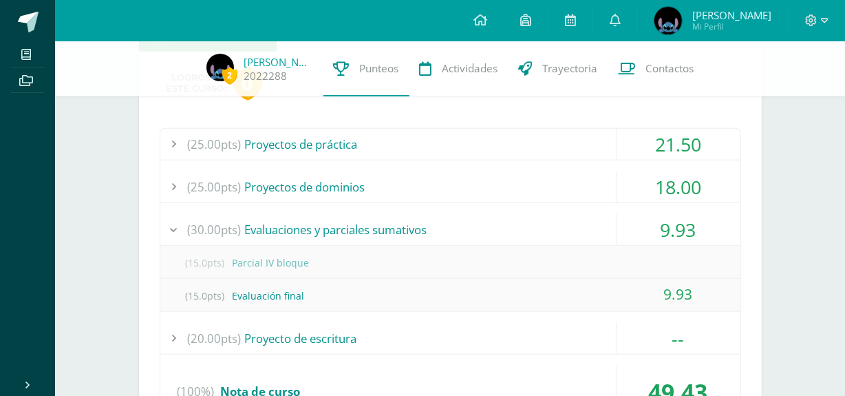
scroll to position [1233, 0]
click at [413, 331] on div "(20.00pts) Proyecto de escritura" at bounding box center [450, 338] width 580 height 31
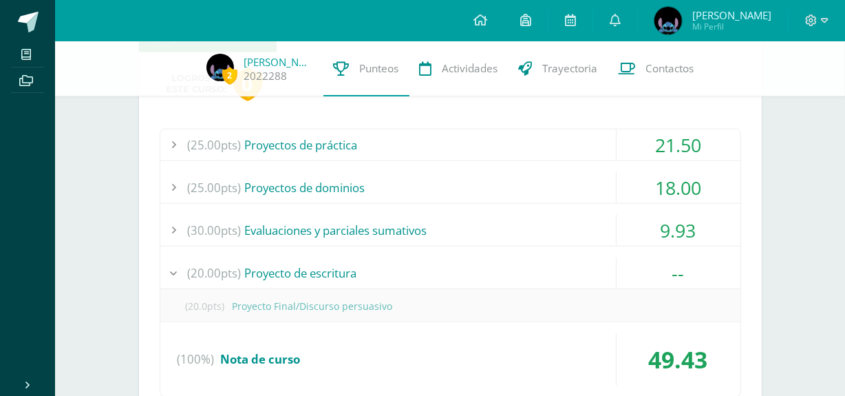
click at [434, 279] on div "(20.00pts) Proyecto de escritura" at bounding box center [450, 272] width 580 height 31
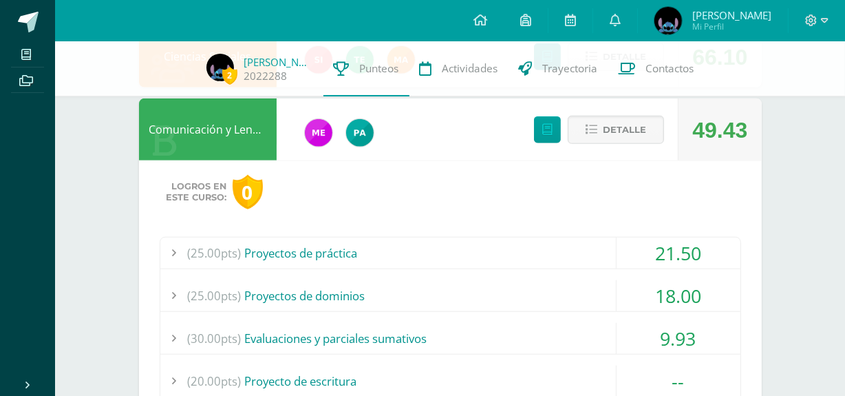
scroll to position [1128, 0]
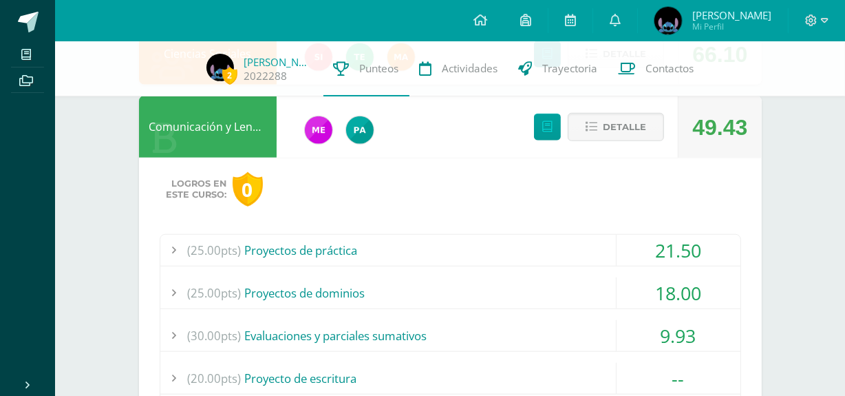
click at [372, 246] on div "(25.00pts) Proyectos de práctica" at bounding box center [450, 250] width 580 height 31
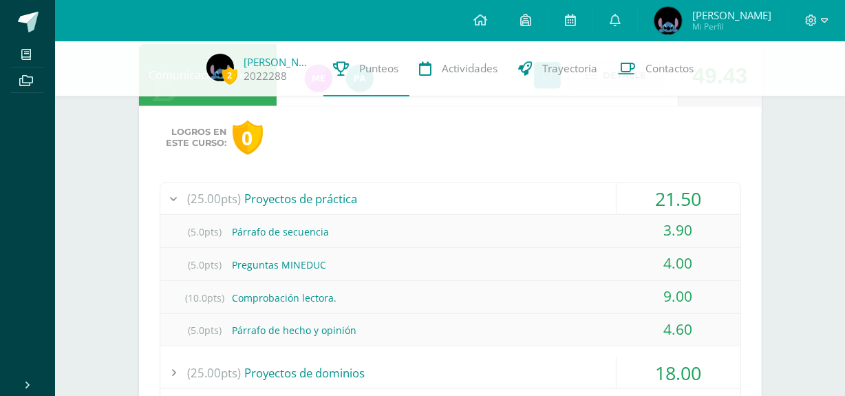
scroll to position [1178, 0]
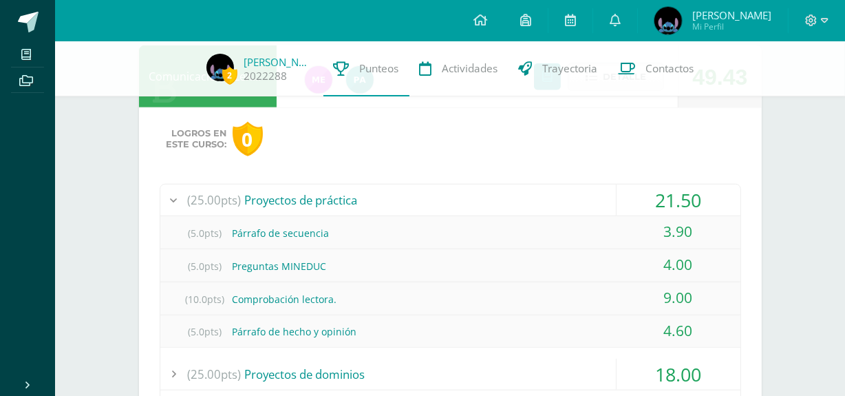
click at [385, 196] on div "(25.00pts) Proyectos de práctica" at bounding box center [450, 199] width 580 height 31
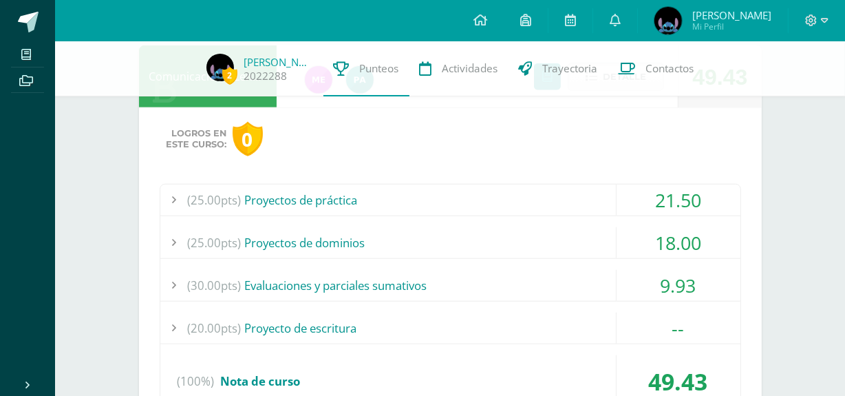
click at [387, 232] on div "(25.00pts) Proyectos de dominios" at bounding box center [450, 242] width 580 height 31
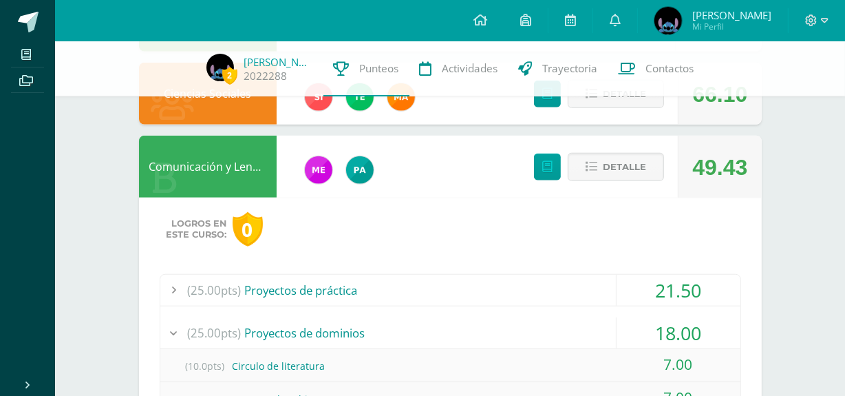
scroll to position [1082, 0]
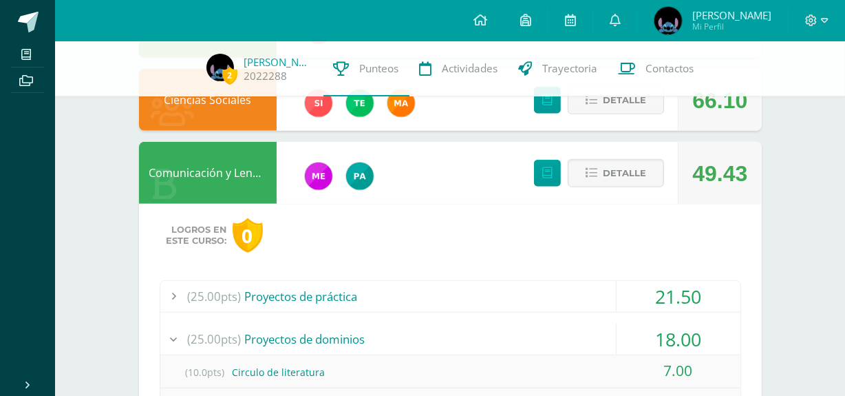
click at [605, 190] on div "Detalle" at bounding box center [595, 173] width 164 height 62
click at [604, 182] on span "Detalle" at bounding box center [624, 172] width 43 height 25
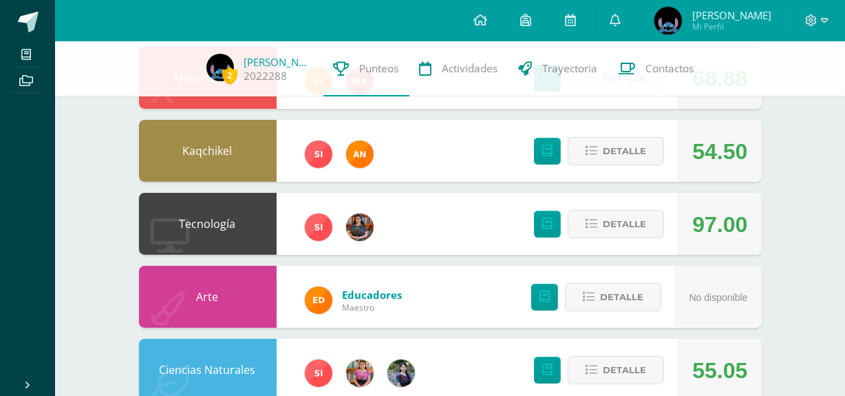
scroll to position [0, 0]
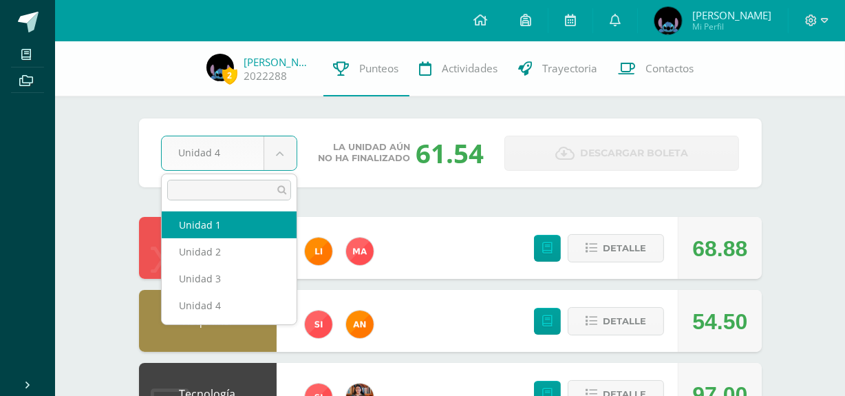
select select "Unidad 1"
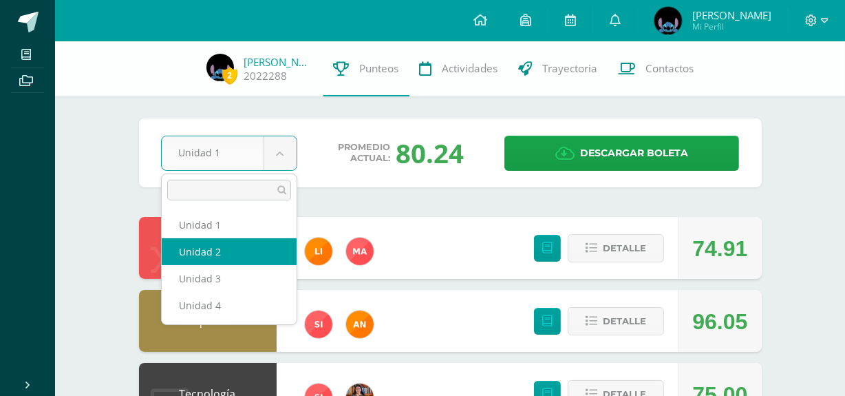
select select "Unidad 2"
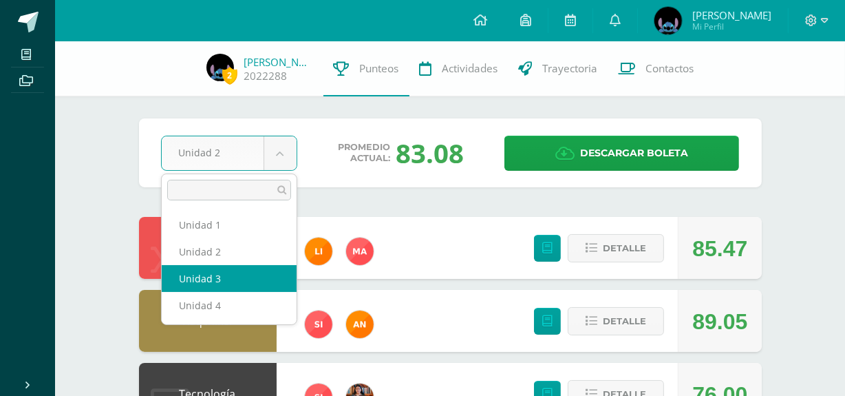
select select "Unidad 3"
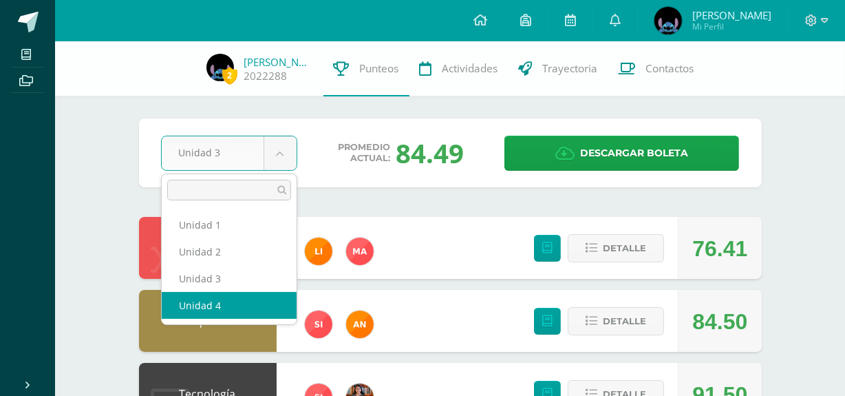
select select "Unidad 4"
